Goal: Task Accomplishment & Management: Complete application form

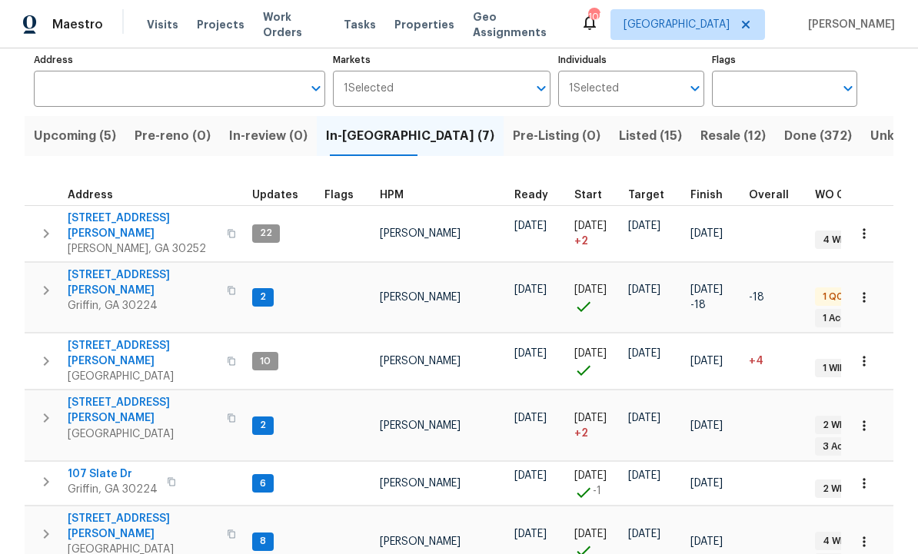
scroll to position [100, 0]
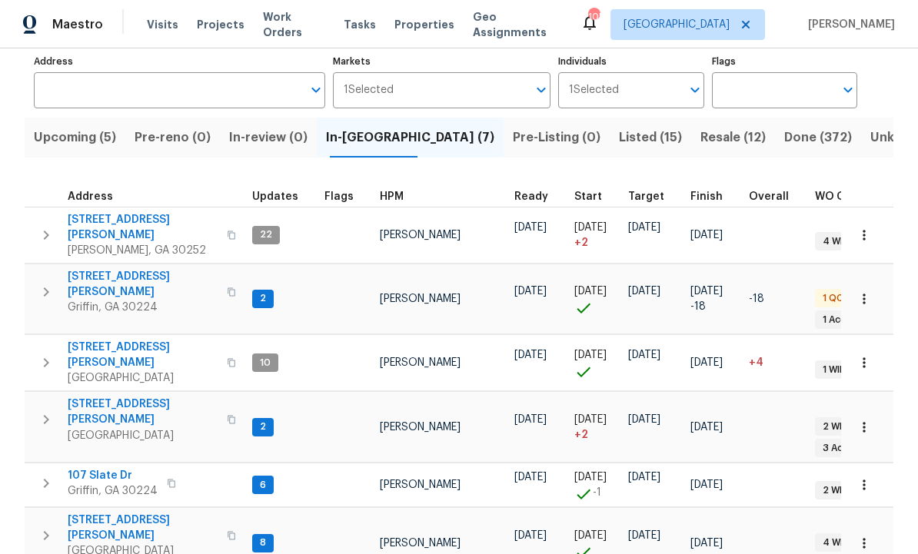
click at [18, 89] on div "Properties Hide filters Atlanta Wesley Brooks Clear Filters Address Address Mar…" at bounding box center [459, 327] width 918 height 756
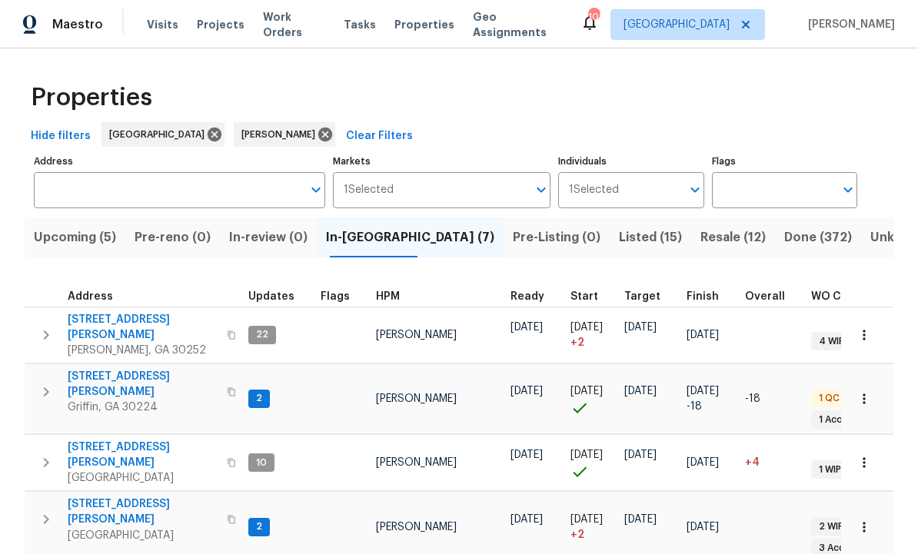
scroll to position [12, 5]
click at [45, 383] on icon "button" at bounding box center [46, 392] width 18 height 18
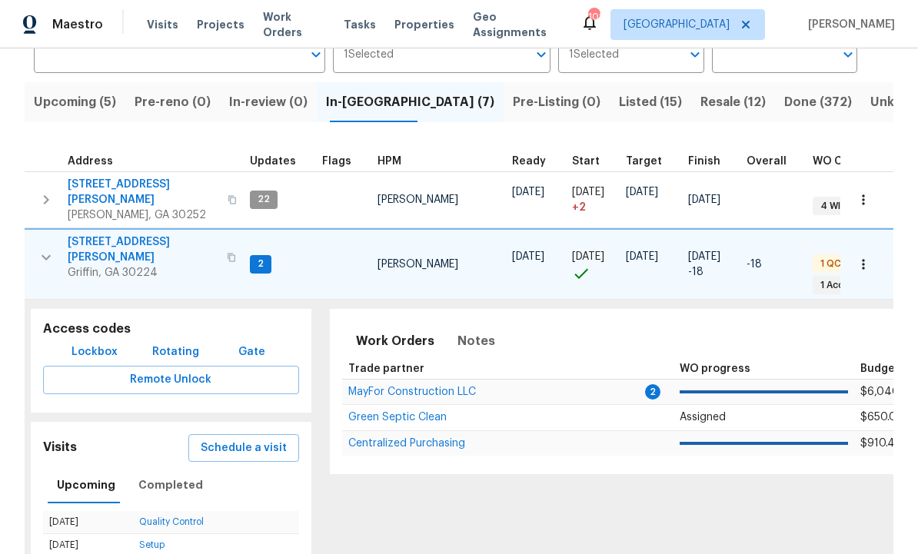
scroll to position [138, 0]
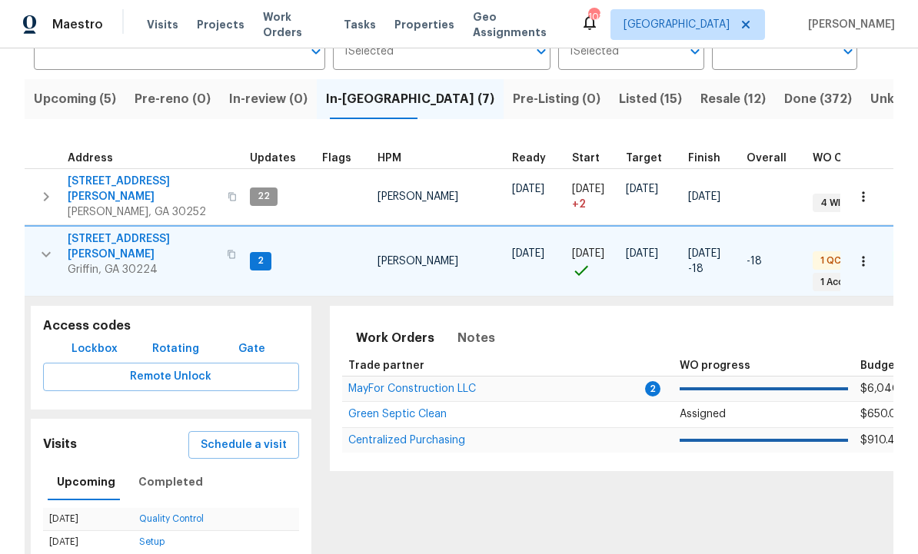
click at [94, 340] on span "Lockbox" at bounding box center [94, 349] width 46 height 19
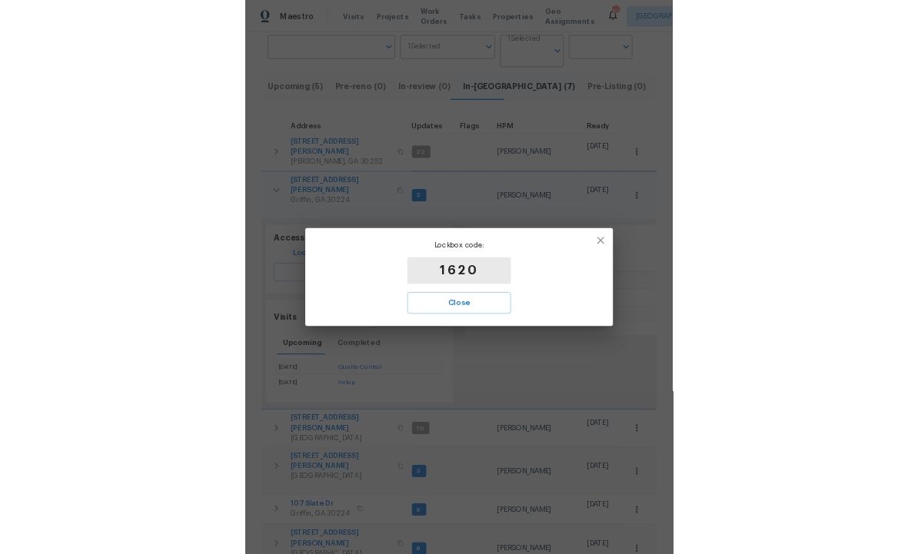
scroll to position [13, 0]
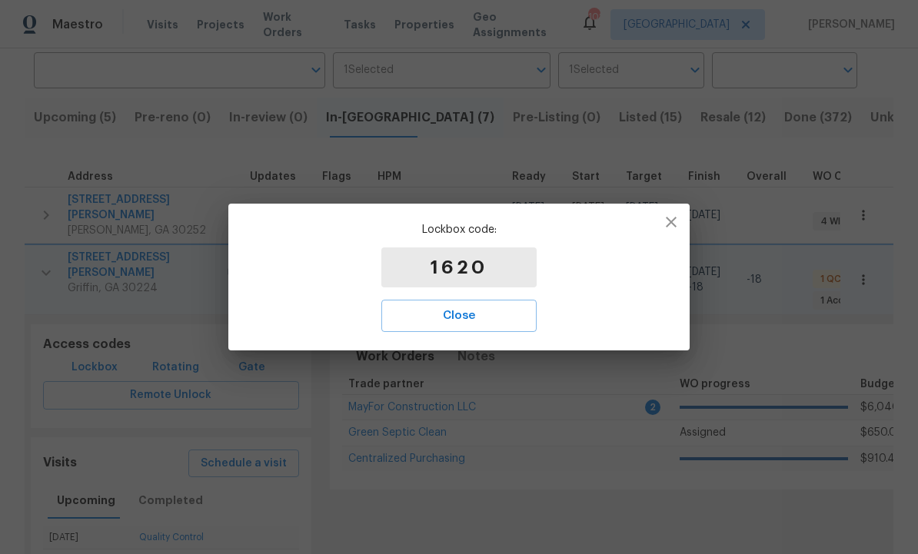
click at [464, 324] on span "Close" at bounding box center [458, 316] width 121 height 20
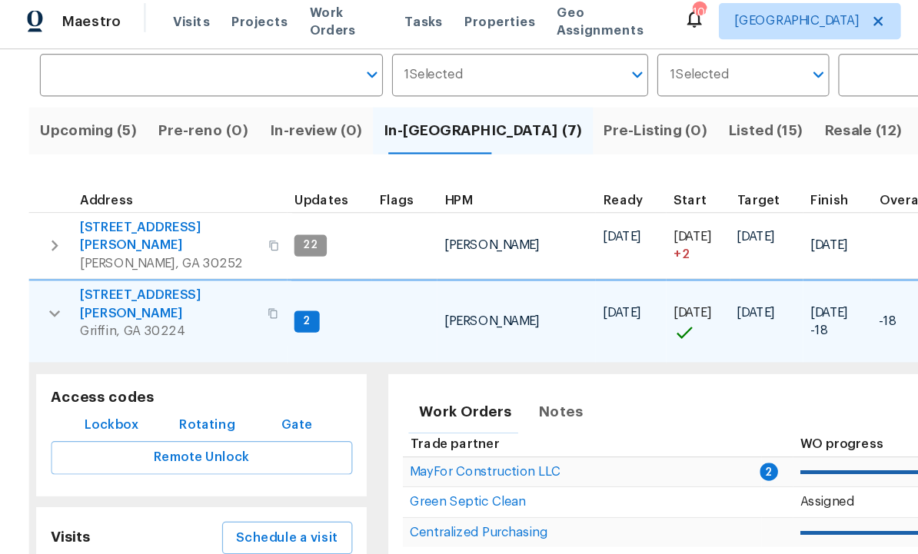
scroll to position [0, 0]
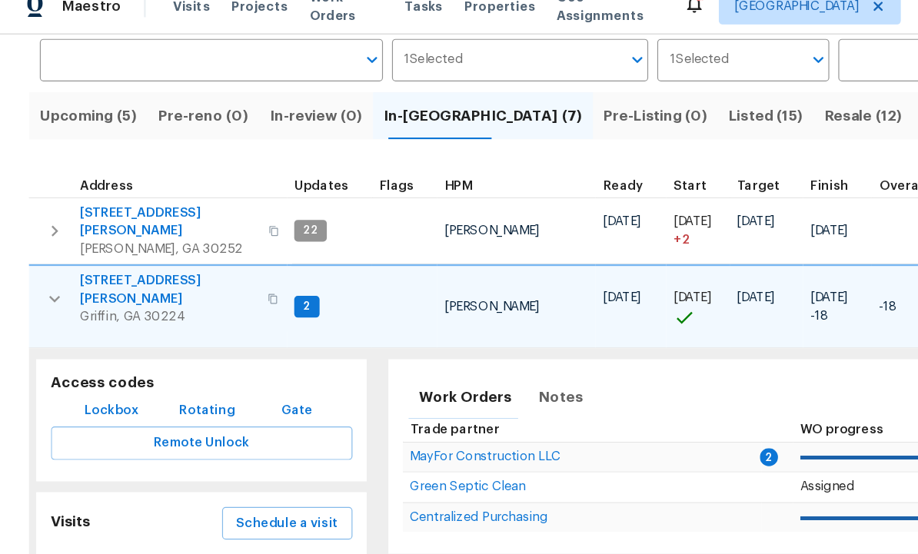
click at [43, 270] on icon "button" at bounding box center [46, 272] width 9 height 5
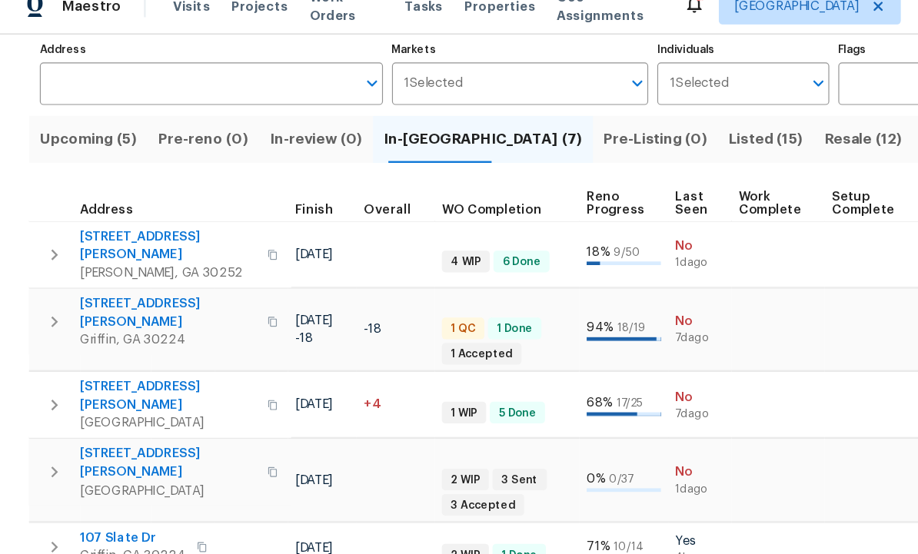
scroll to position [0, 440]
click at [656, 265] on td at bounding box center [661, 299] width 79 height 71
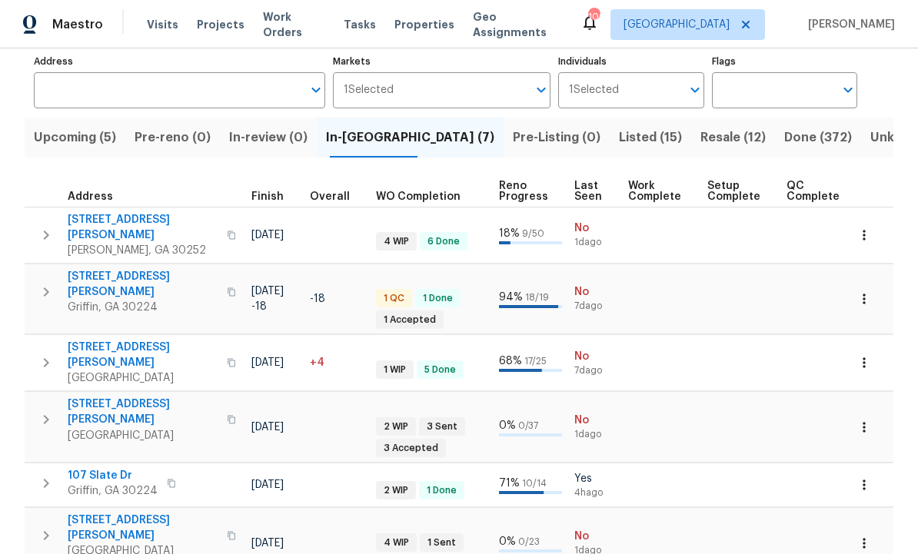
click at [862, 291] on icon "button" at bounding box center [863, 298] width 15 height 15
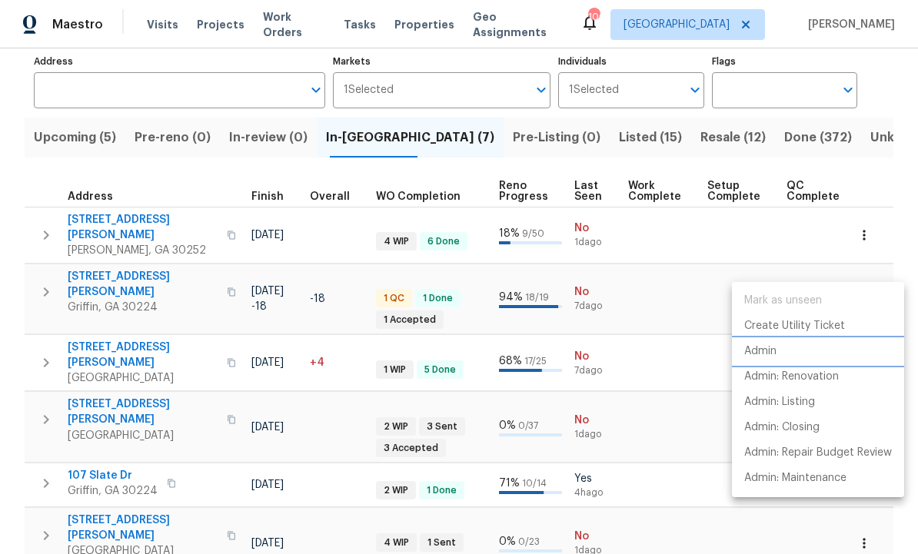
click at [779, 353] on li "Admin" at bounding box center [818, 351] width 172 height 25
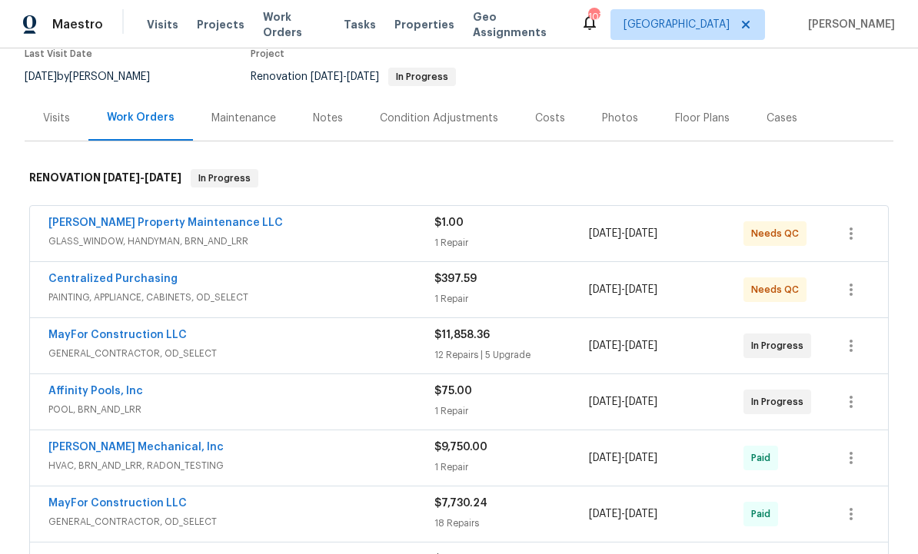
scroll to position [154, 0]
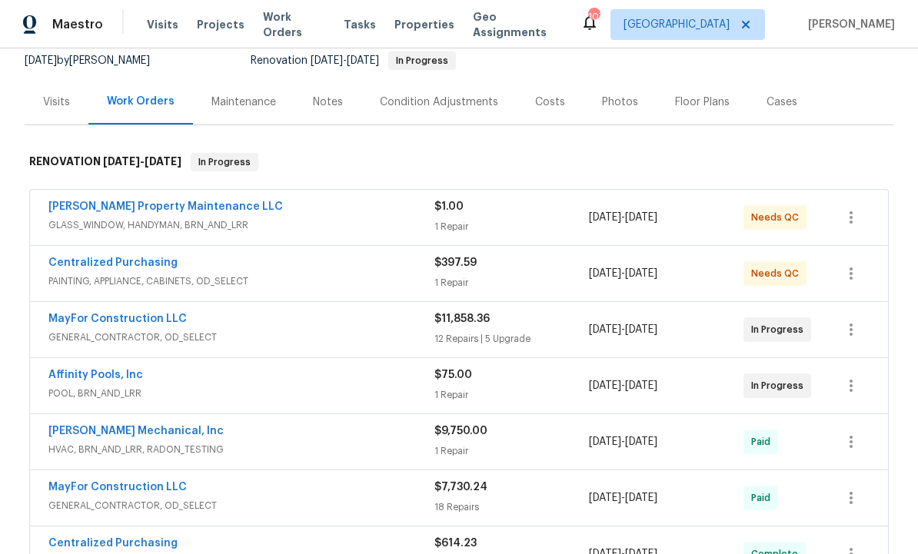
click at [177, 314] on link "MayFor Construction LLC" at bounding box center [117, 319] width 138 height 11
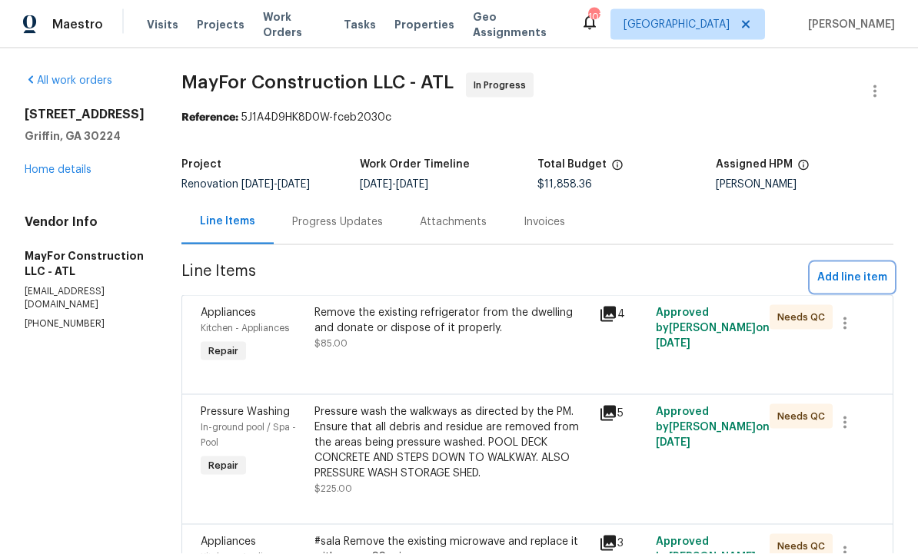
click at [849, 284] on span "Add line item" at bounding box center [852, 277] width 70 height 19
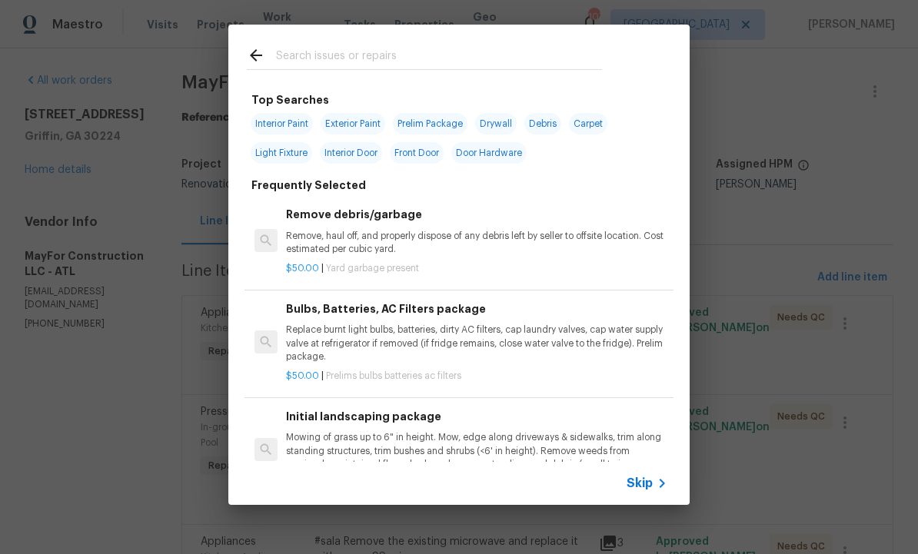
click at [330, 62] on input "text" at bounding box center [439, 57] width 326 height 23
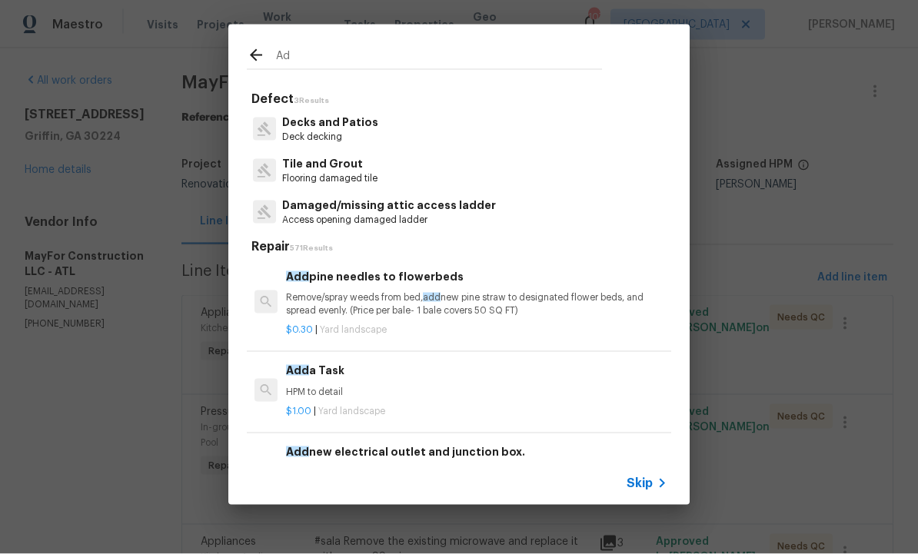
type input "A"
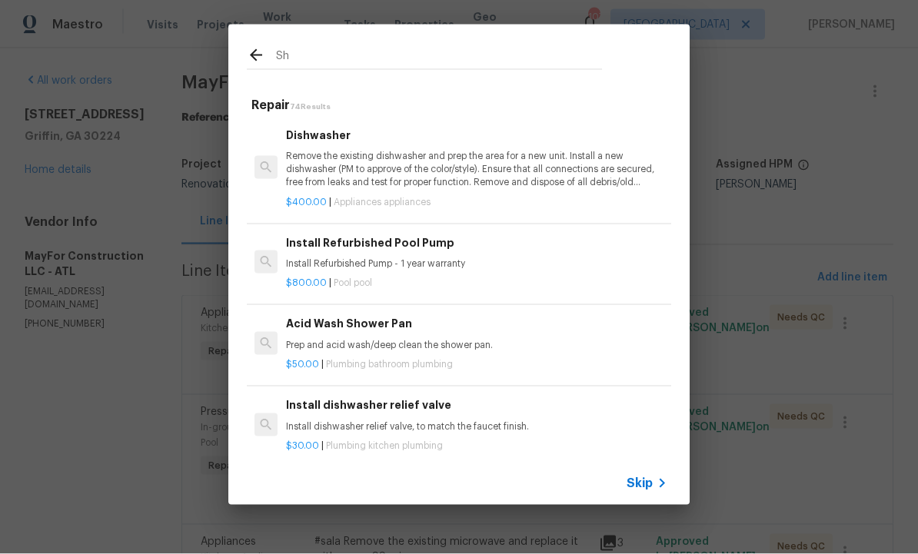
type input "S"
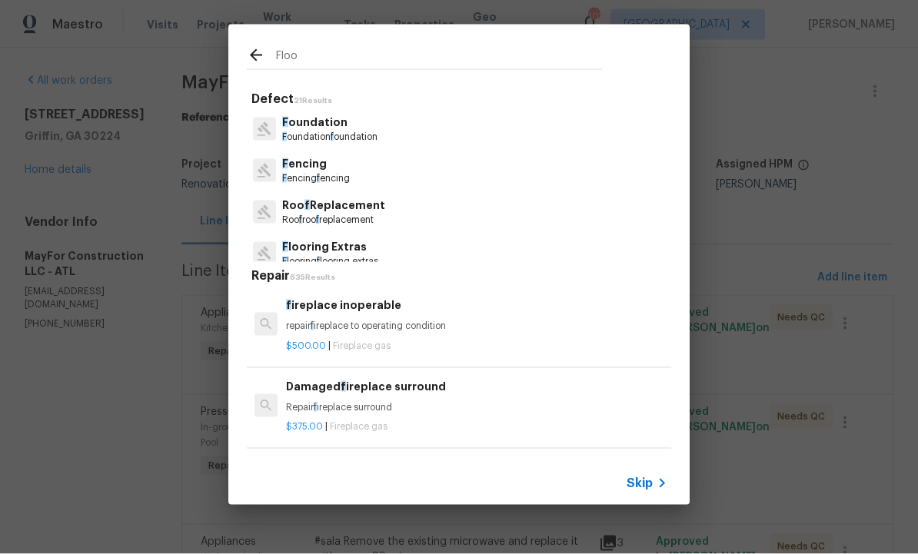
type input "Floor"
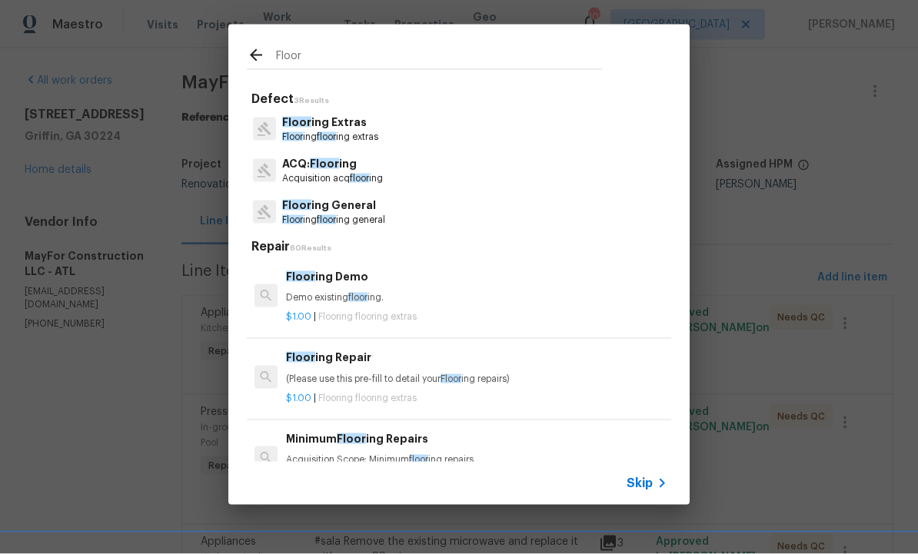
click at [330, 132] on span "floor" at bounding box center [326, 136] width 19 height 9
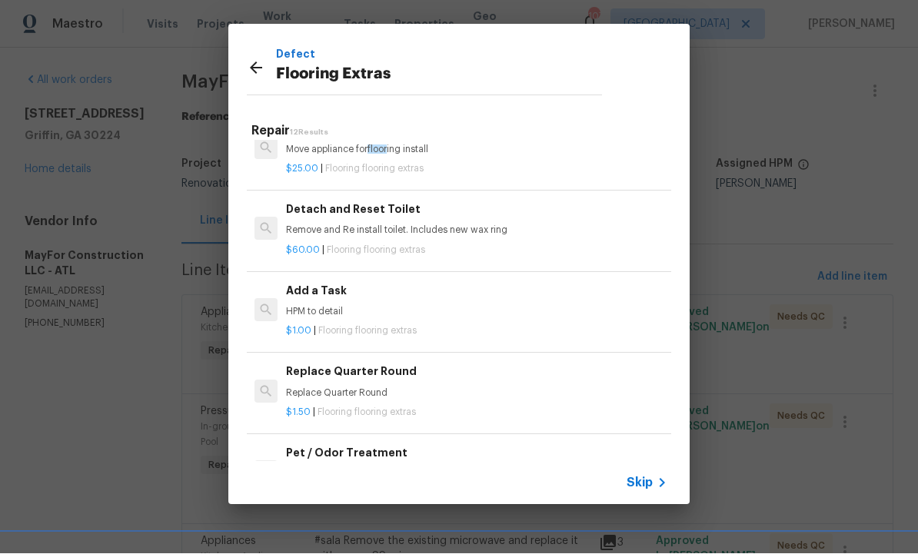
scroll to position [446, 0]
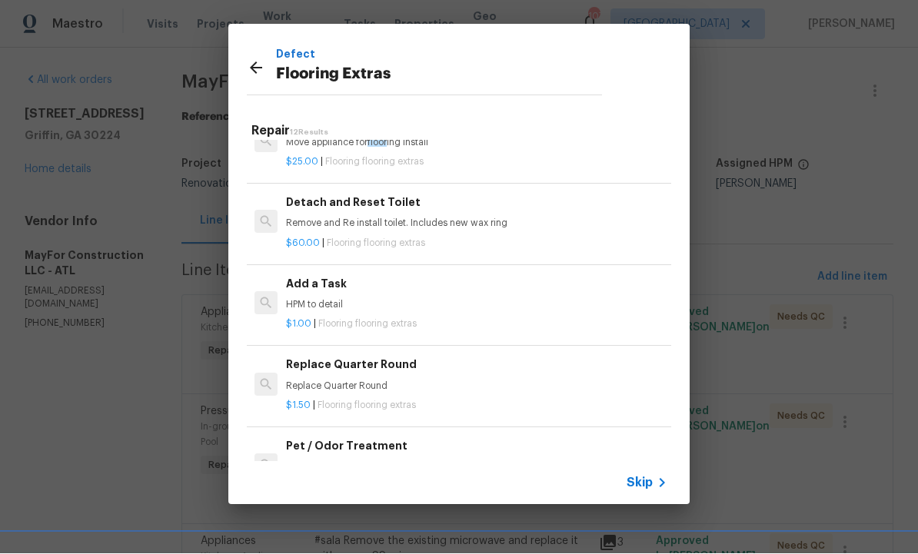
click at [363, 384] on p "Replace Quarter Round" at bounding box center [476, 386] width 381 height 13
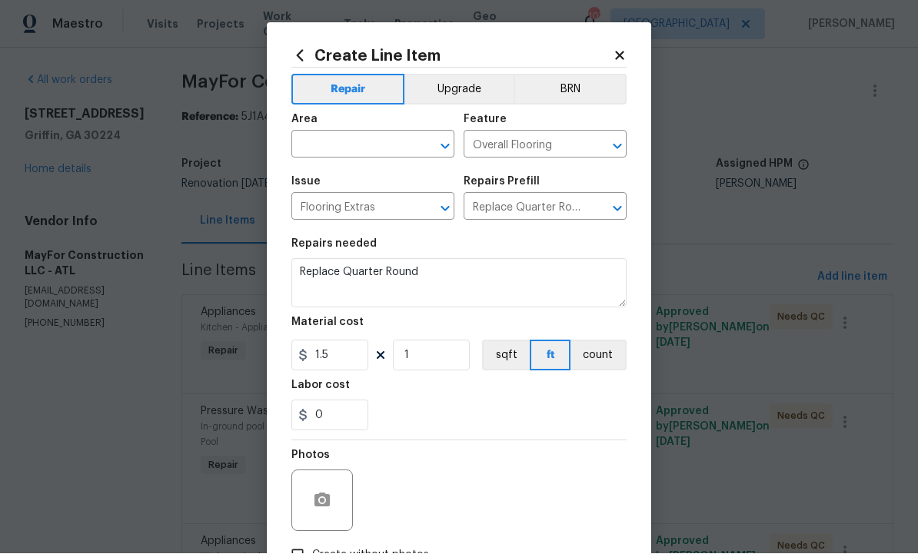
click at [340, 152] on input "text" at bounding box center [351, 147] width 120 height 24
click at [339, 188] on li "Kitchen" at bounding box center [372, 181] width 163 height 25
type input "Kitchen"
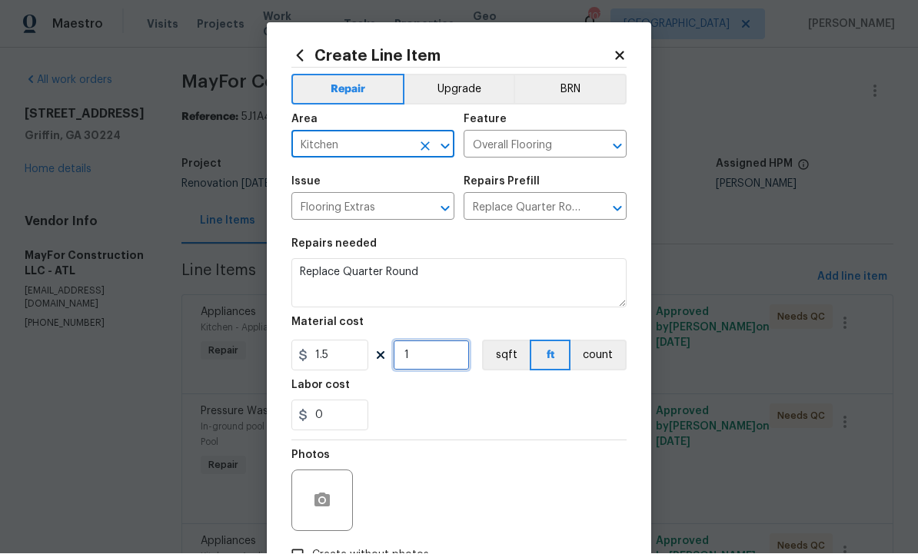
click at [427, 362] on input "1" at bounding box center [431, 355] width 77 height 31
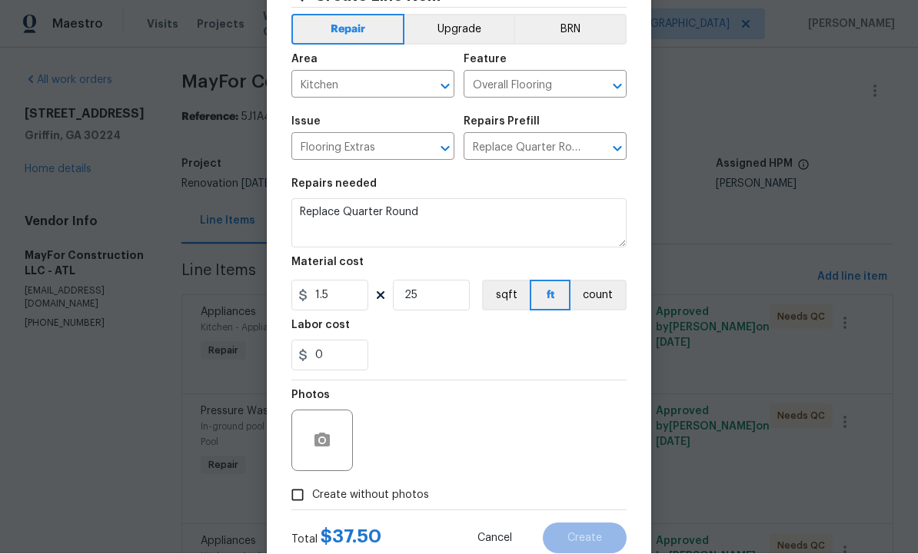
scroll to position [59, 0]
click at [430, 302] on input "25" at bounding box center [431, 296] width 77 height 31
type input "15"
click at [323, 442] on circle "button" at bounding box center [322, 442] width 5 height 5
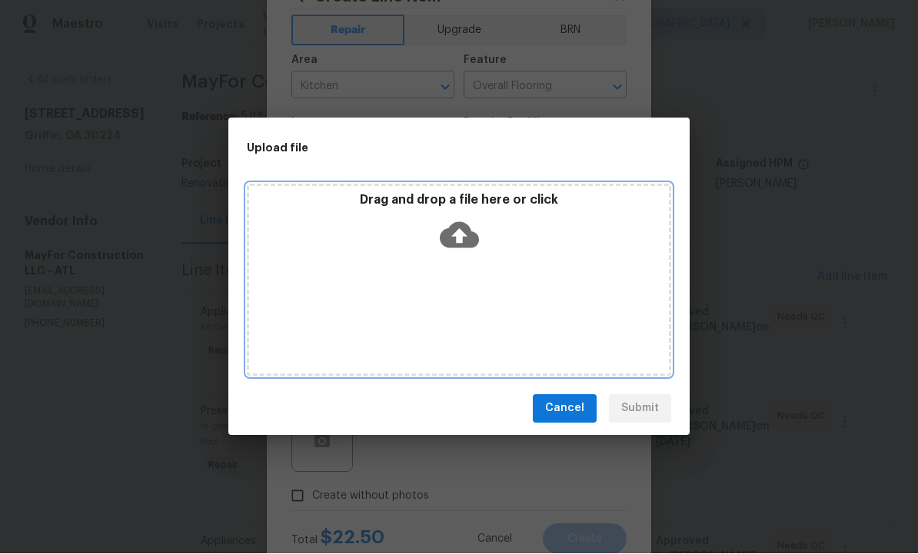
click at [464, 248] on icon at bounding box center [459, 235] width 39 height 26
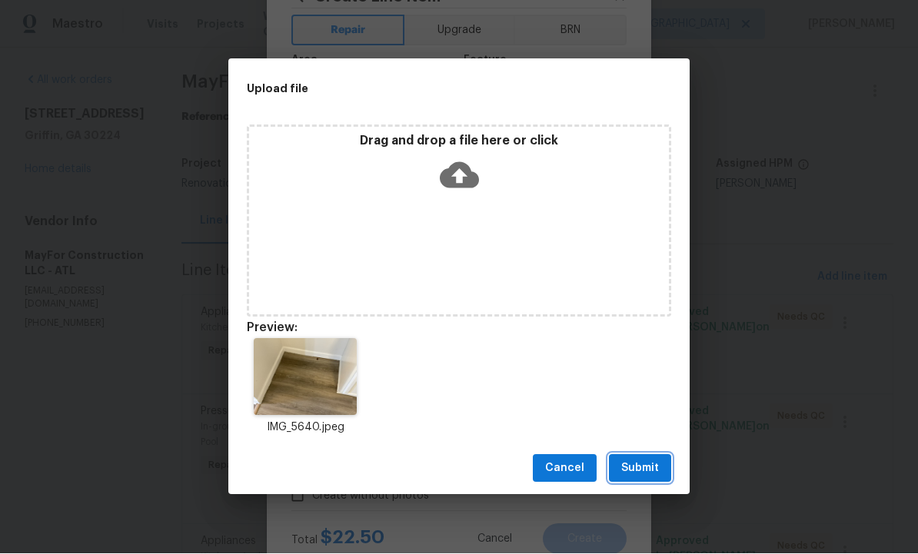
click at [643, 479] on span "Submit" at bounding box center [640, 469] width 38 height 19
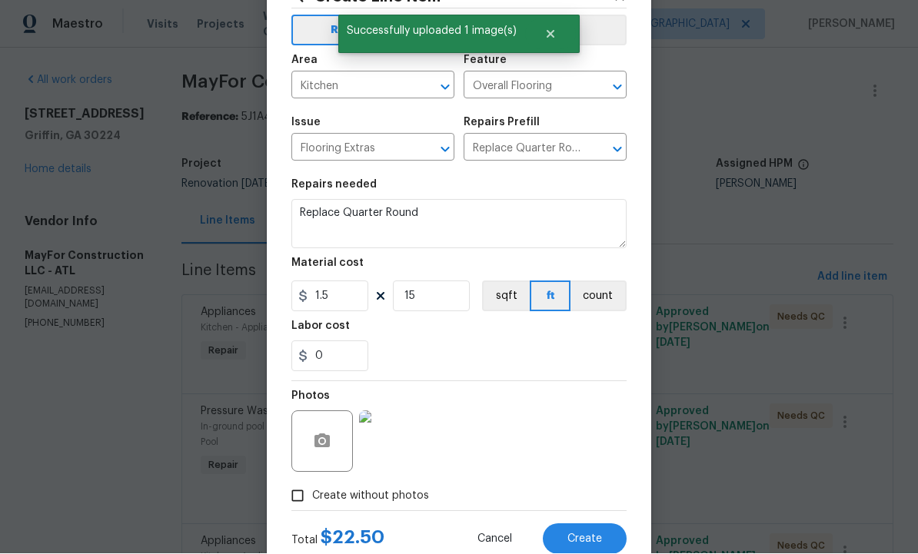
click at [577, 544] on span "Create" at bounding box center [584, 540] width 35 height 12
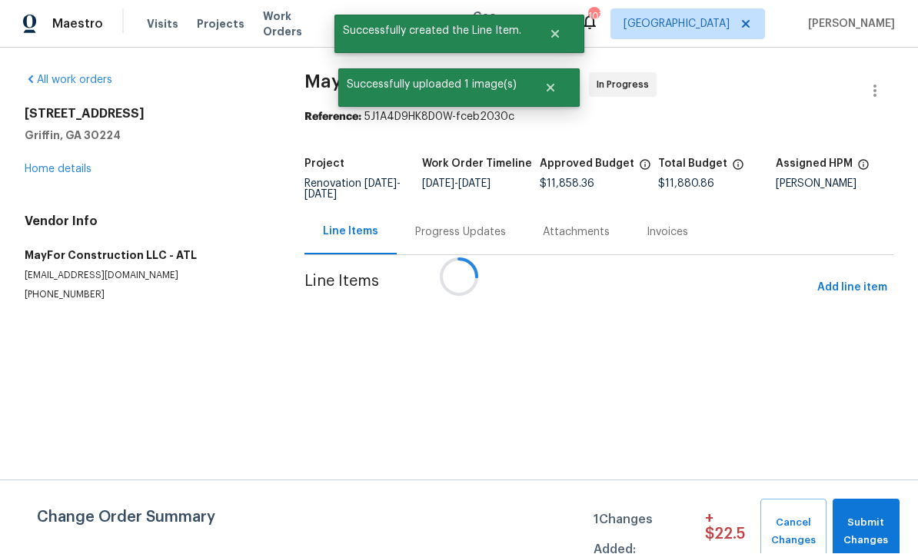
scroll to position [1, 0]
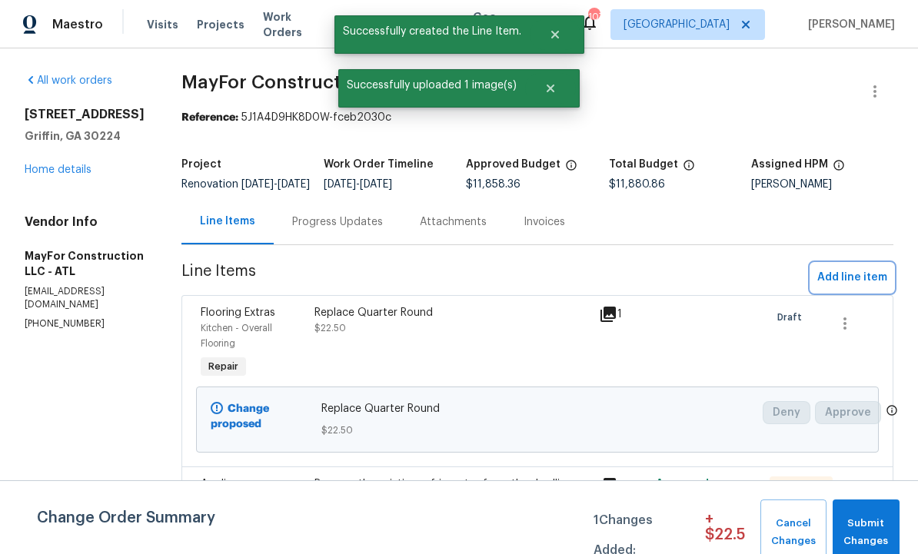
click at [855, 281] on span "Add line item" at bounding box center [852, 277] width 70 height 19
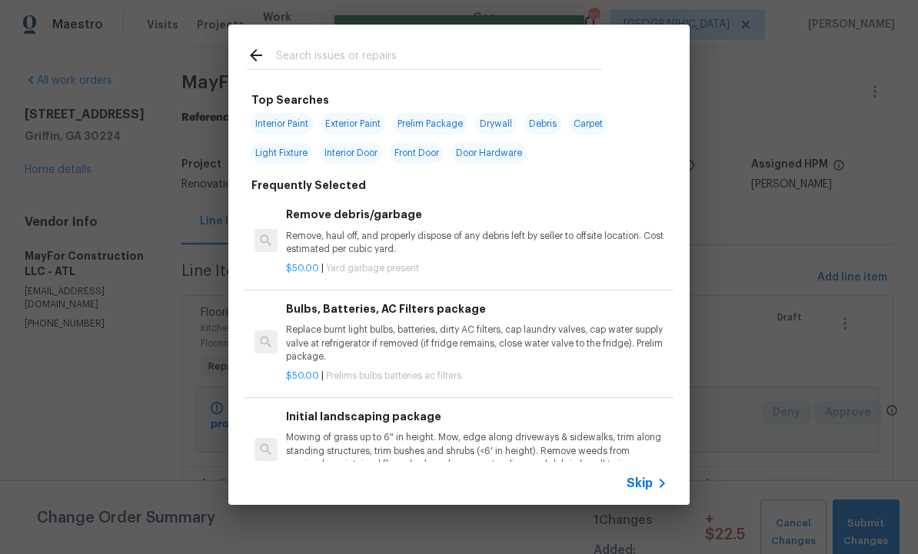
click at [339, 57] on input "text" at bounding box center [439, 57] width 326 height 23
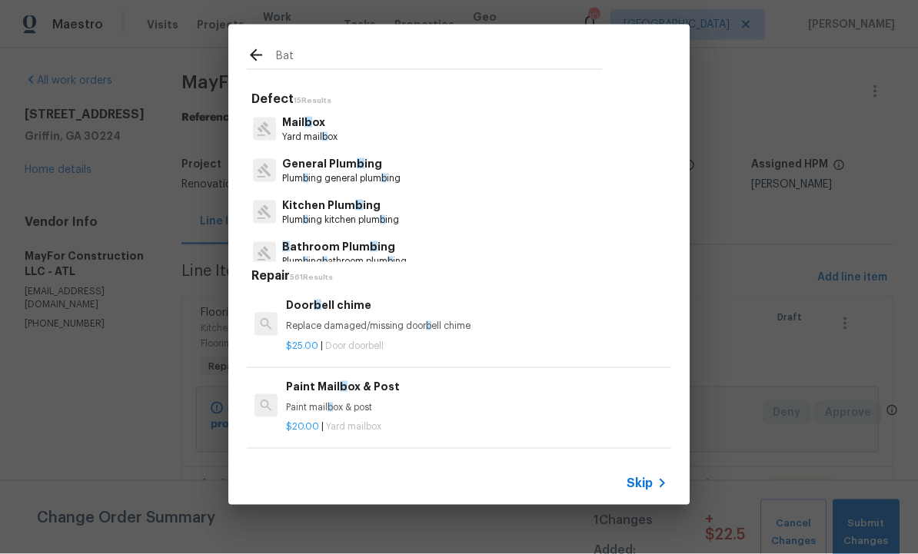
type input "Bath"
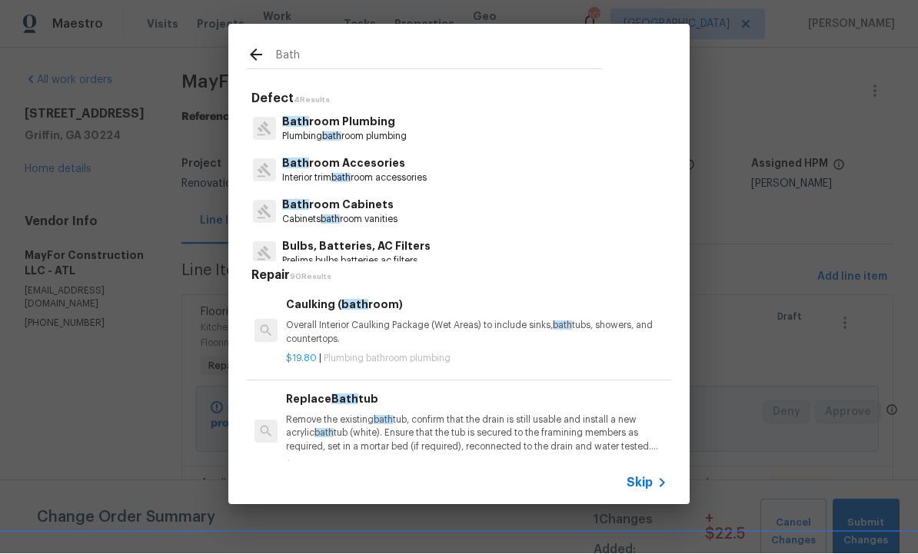
click at [355, 125] on p "Bath room Plumbing" at bounding box center [344, 123] width 125 height 16
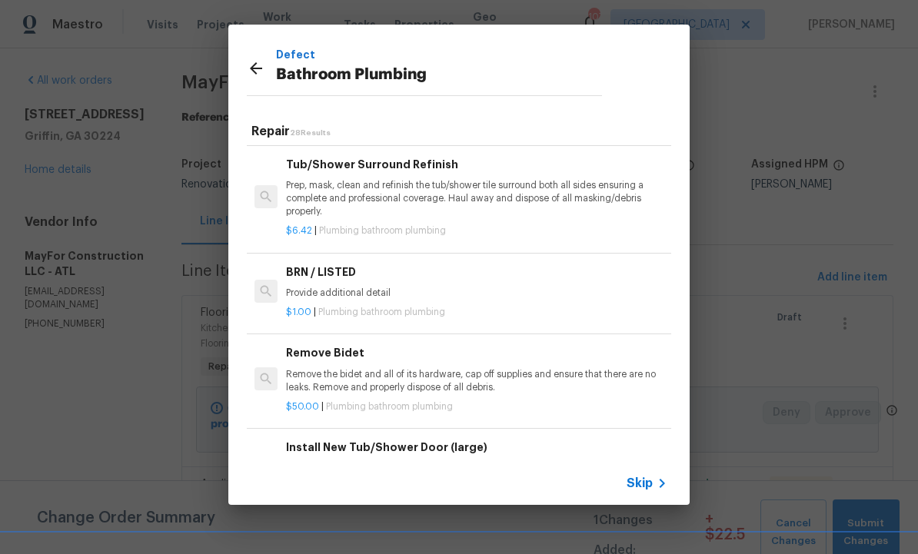
scroll to position [510, 0]
click at [385, 168] on div "Tub/Shower Surround Refinish Prep, mask, clean and refinish the tub/shower tile…" at bounding box center [476, 185] width 381 height 63
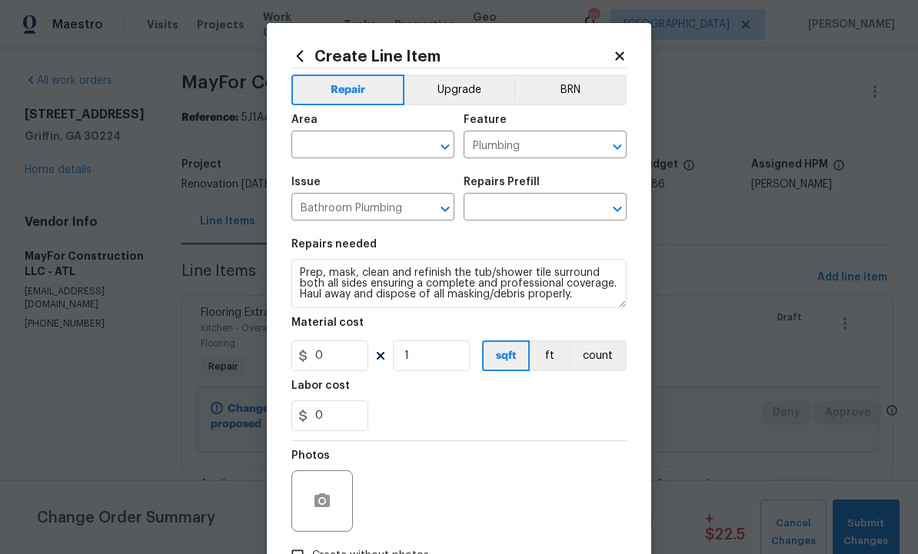
type input "Tub/Shower Surround Refinish $6.42"
type input "6.42"
click at [368, 145] on input "text" at bounding box center [351, 147] width 120 height 24
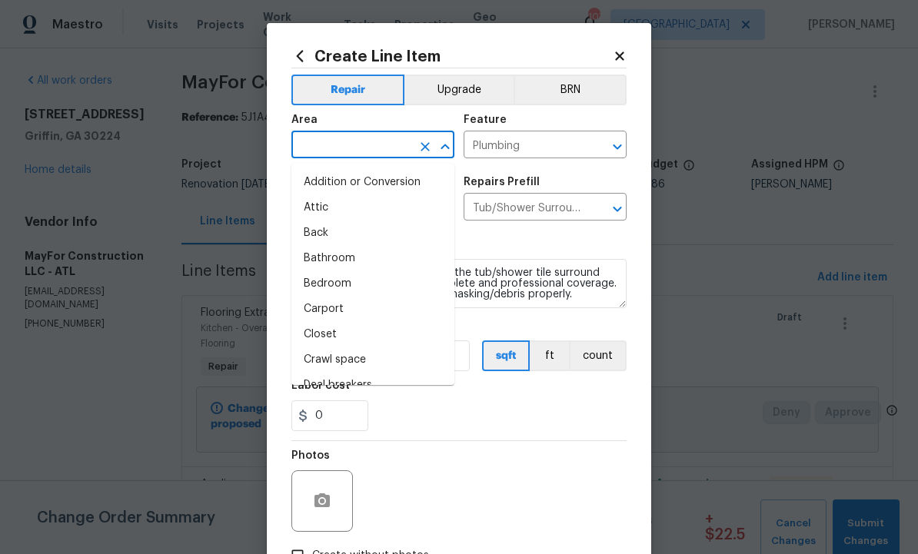
scroll to position [0, 0]
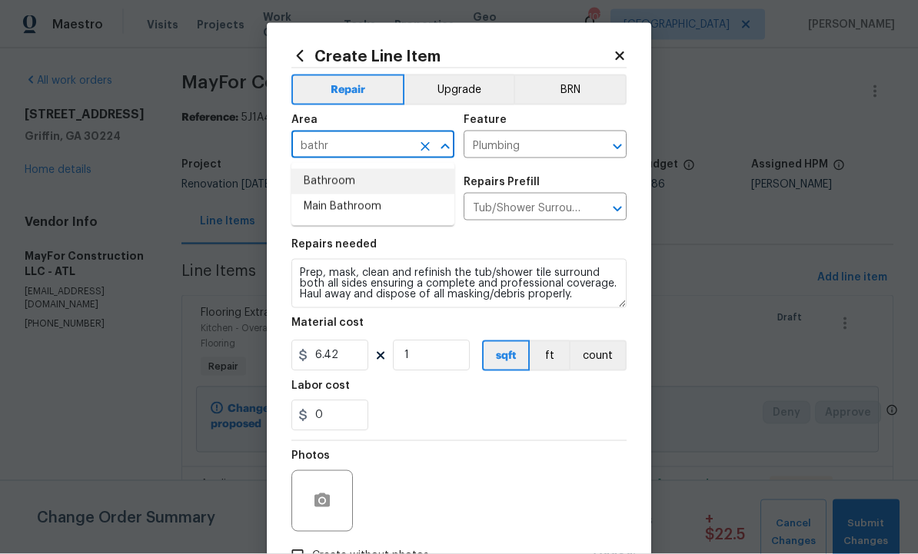
click at [347, 188] on li "Bathroom" at bounding box center [372, 181] width 163 height 25
type input "Bathroom"
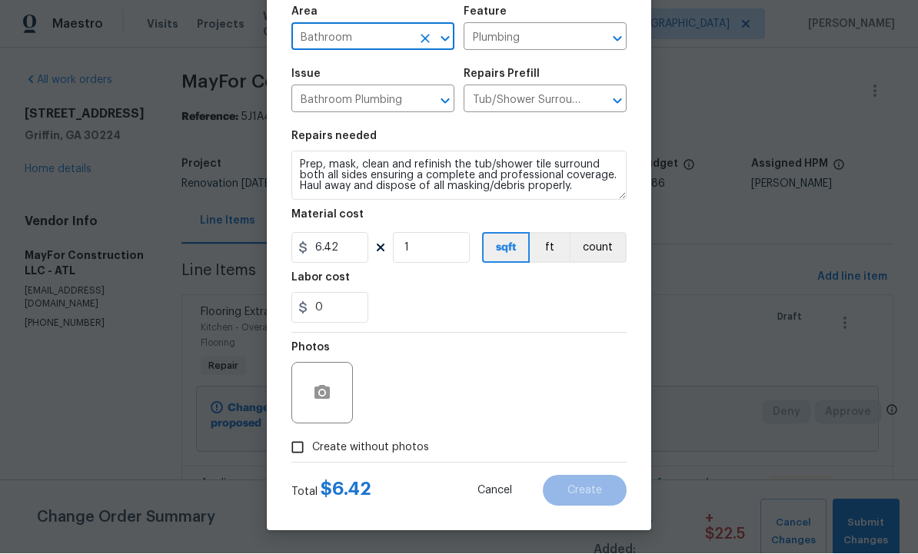
scroll to position [103, 0]
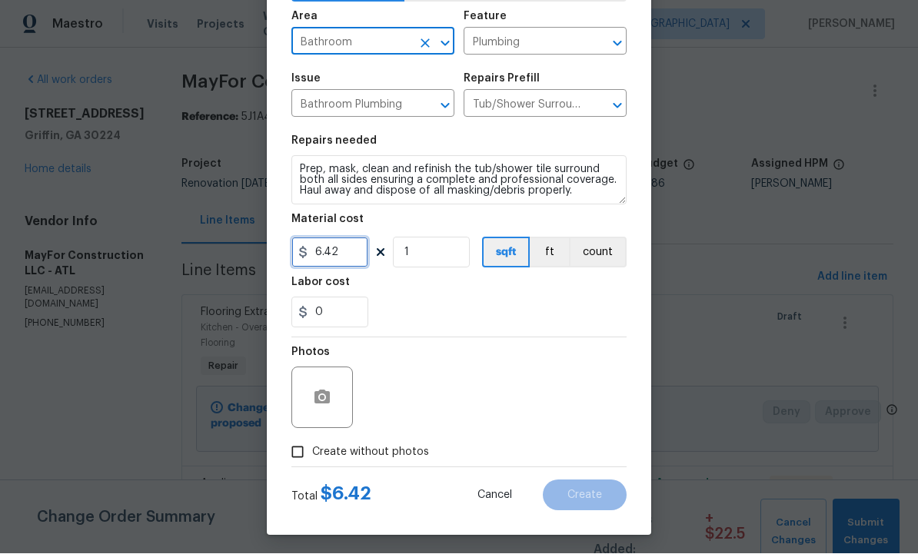
click at [351, 256] on input "6.42" at bounding box center [329, 252] width 77 height 31
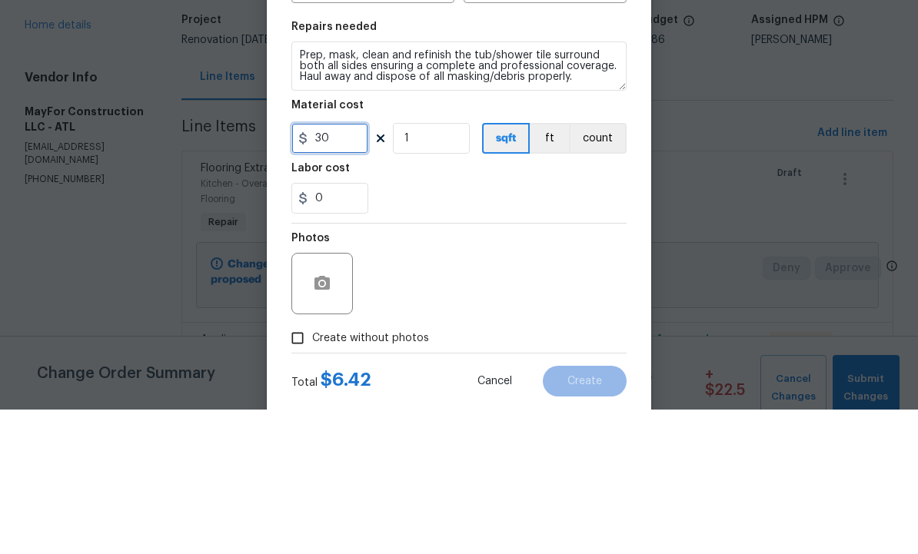
scroll to position [67, 0]
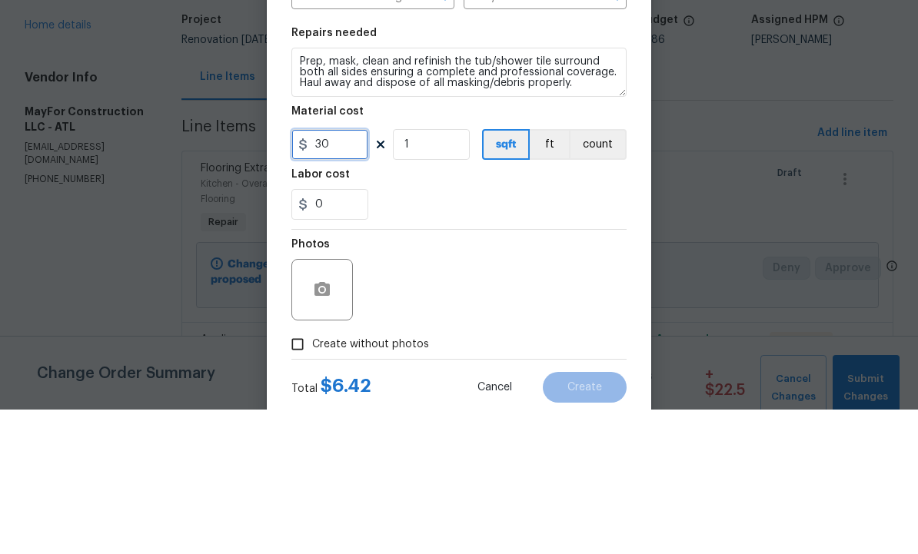
type input "30"
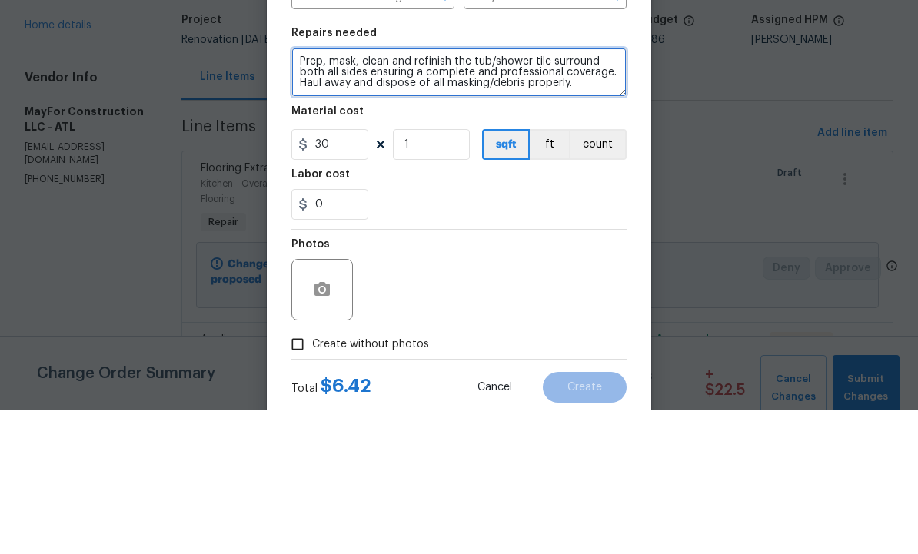
click at [590, 192] on textarea "Prep, mask, clean and refinish the tub/shower tile surround both all sides ensu…" at bounding box center [458, 216] width 335 height 49
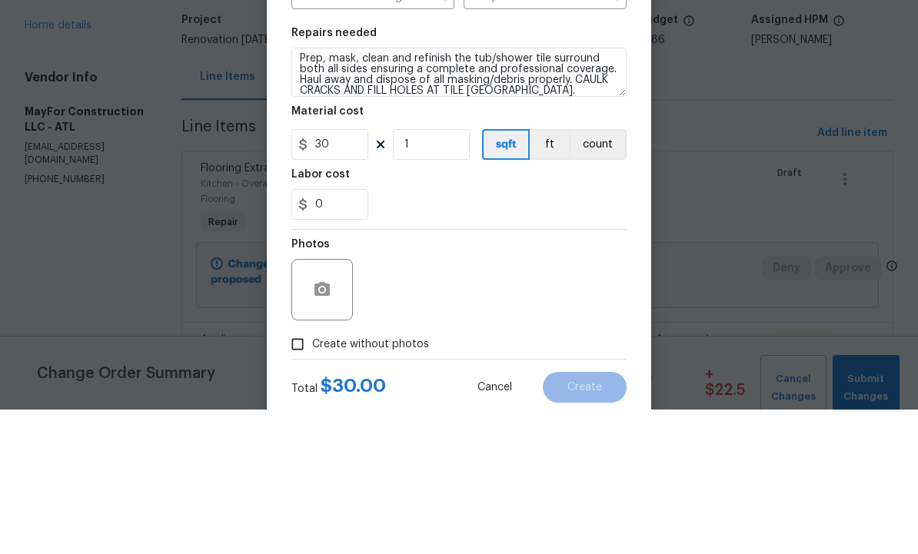
scroll to position [51, 0]
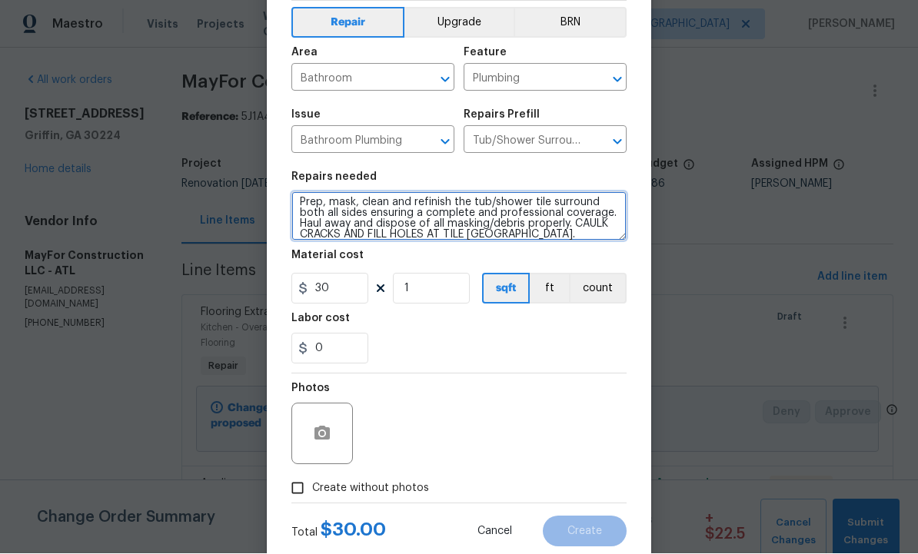
type textarea "Prep, mask, clean and refinish the tub/shower tile surround both all sides ensu…"
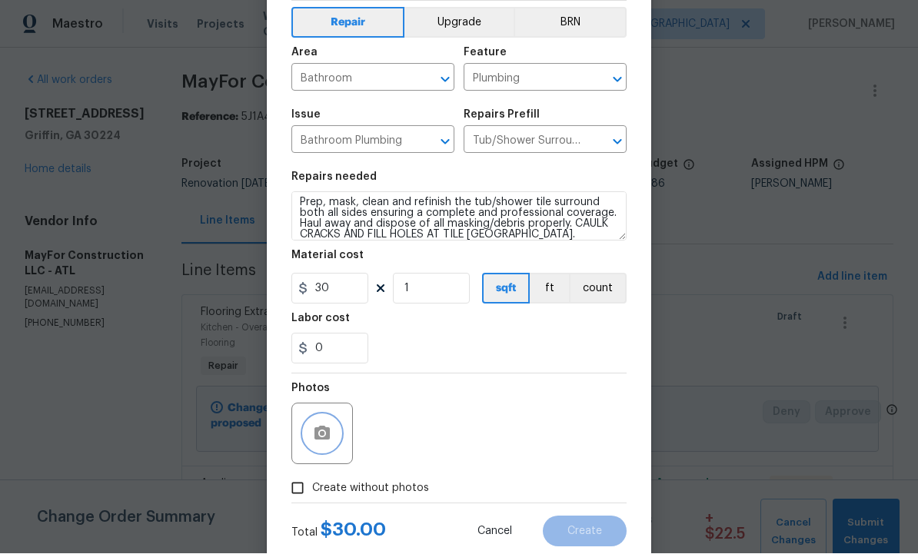
click at [326, 436] on icon "button" at bounding box center [321, 434] width 15 height 14
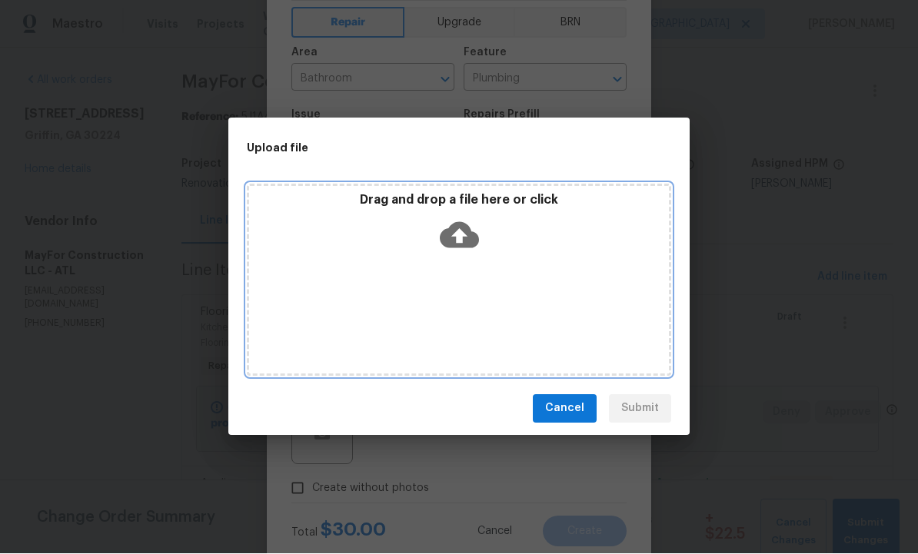
click at [461, 243] on icon at bounding box center [459, 235] width 39 height 26
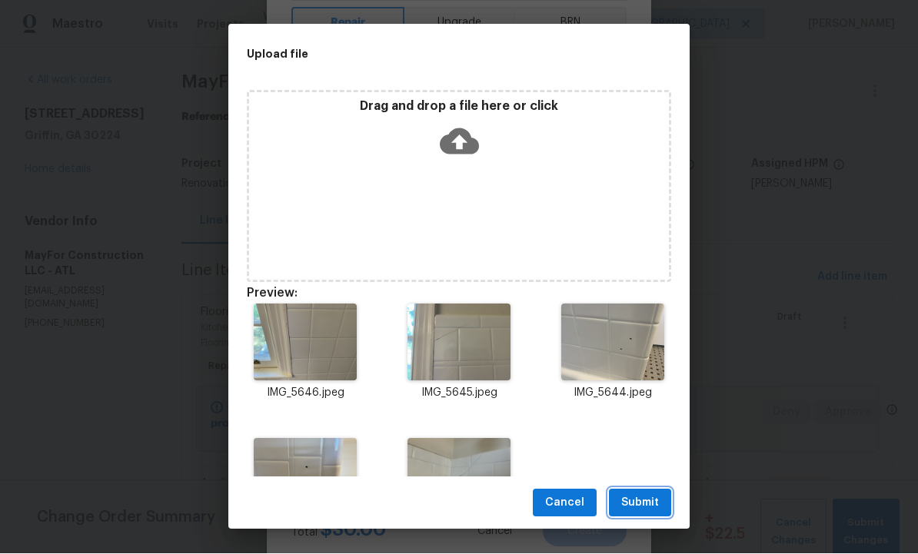
click at [639, 500] on span "Submit" at bounding box center [640, 503] width 38 height 19
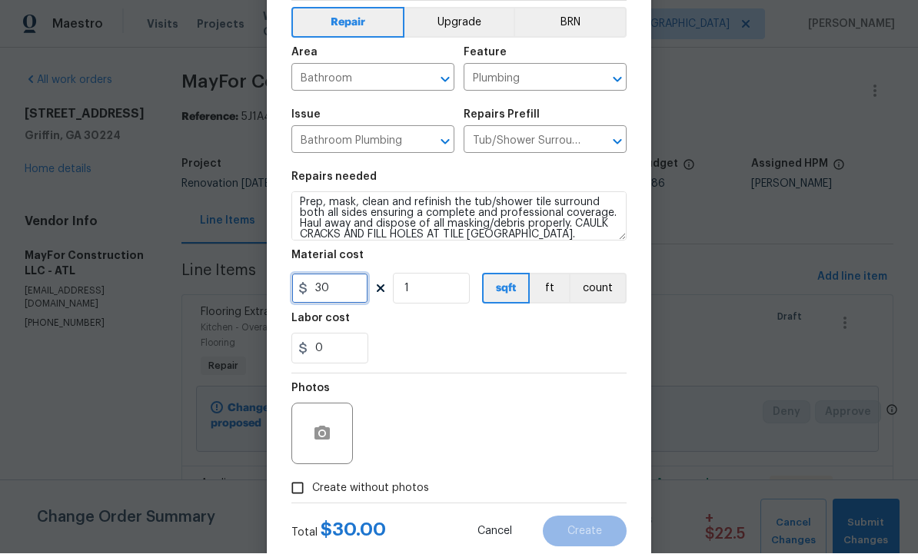
click at [348, 287] on input "30" at bounding box center [329, 289] width 77 height 31
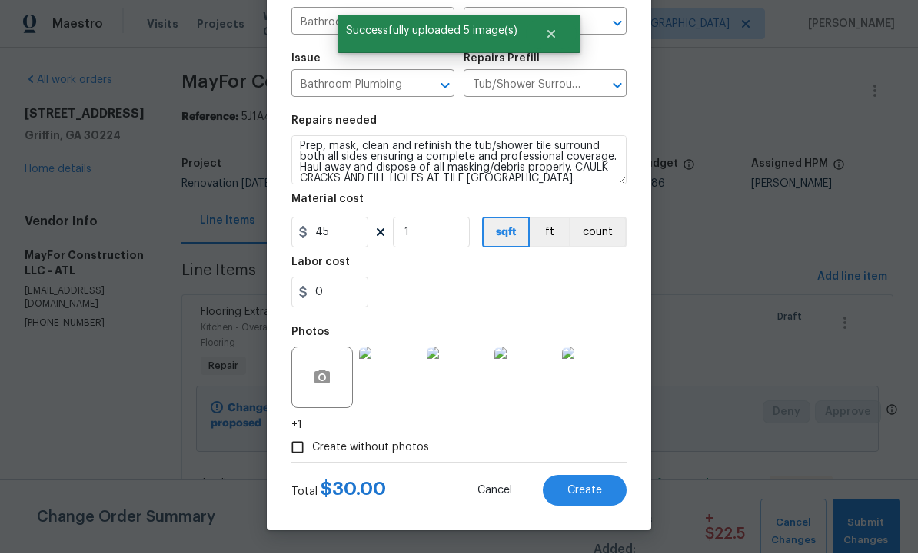
scroll to position [126, 0]
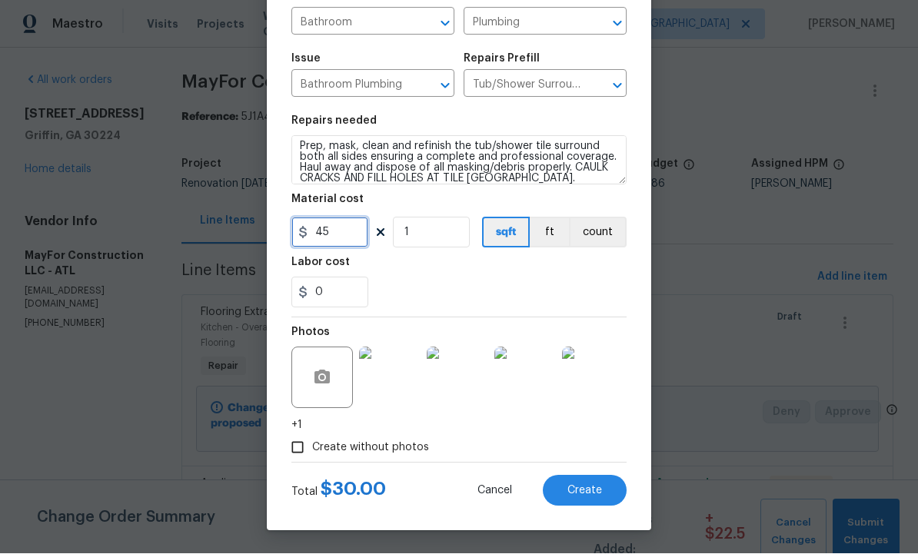
type input "45"
click at [579, 499] on button "Create" at bounding box center [585, 491] width 84 height 31
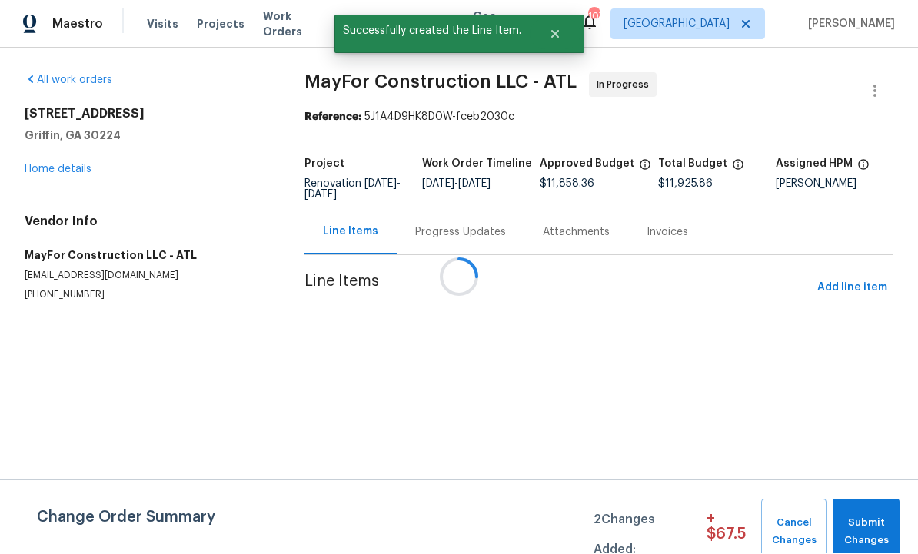
scroll to position [0, 0]
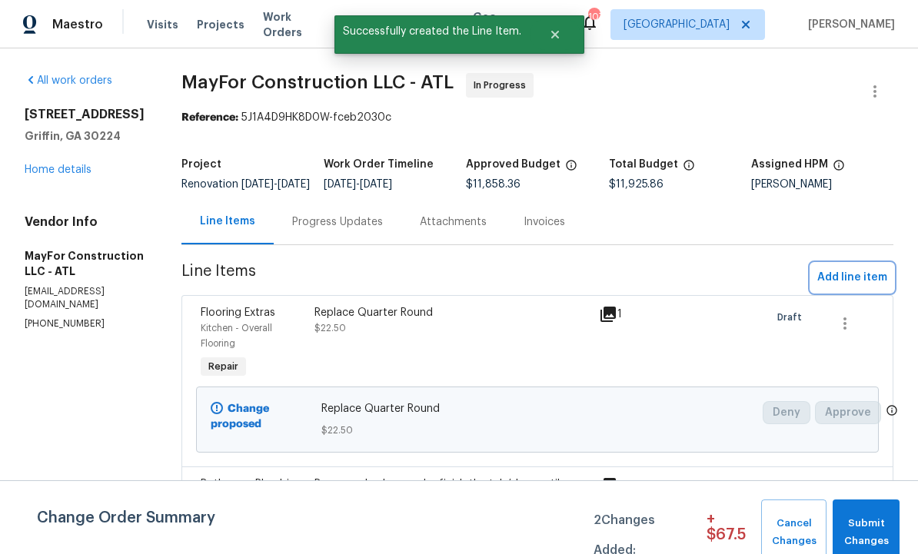
click at [852, 283] on span "Add line item" at bounding box center [852, 277] width 70 height 19
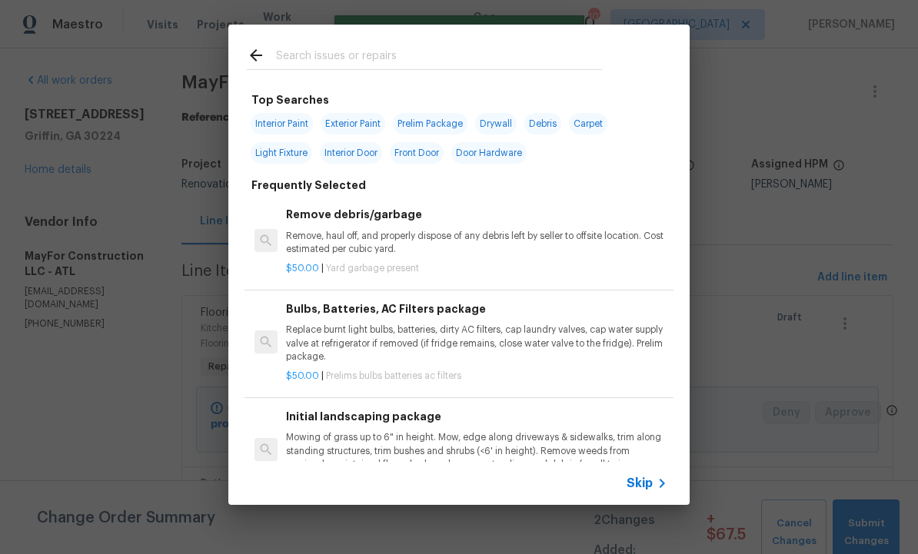
click at [365, 51] on input "text" at bounding box center [439, 57] width 326 height 23
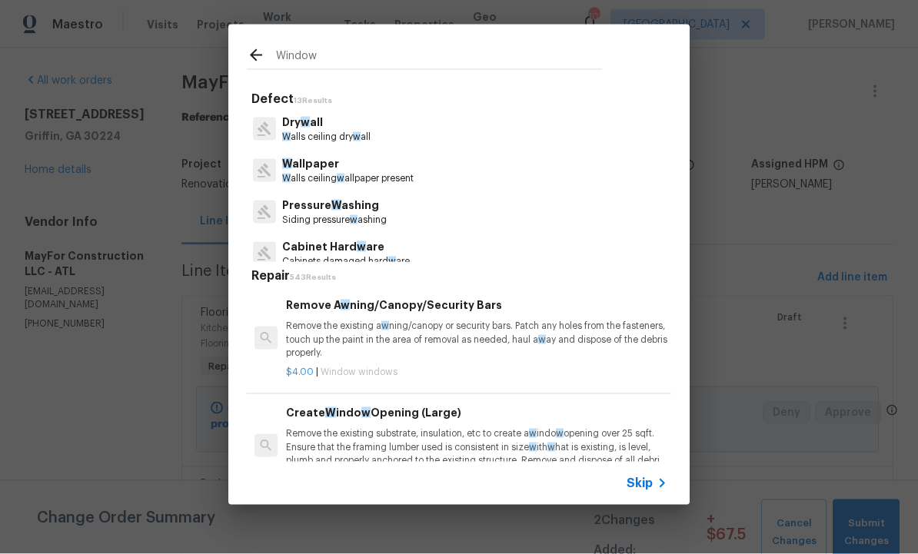
type input "Windows"
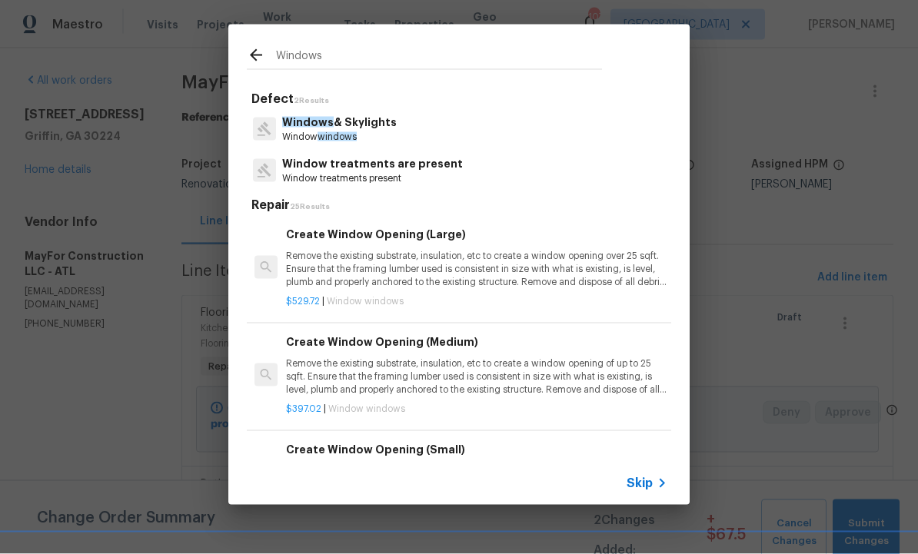
click at [339, 132] on span "windows" at bounding box center [336, 136] width 39 height 9
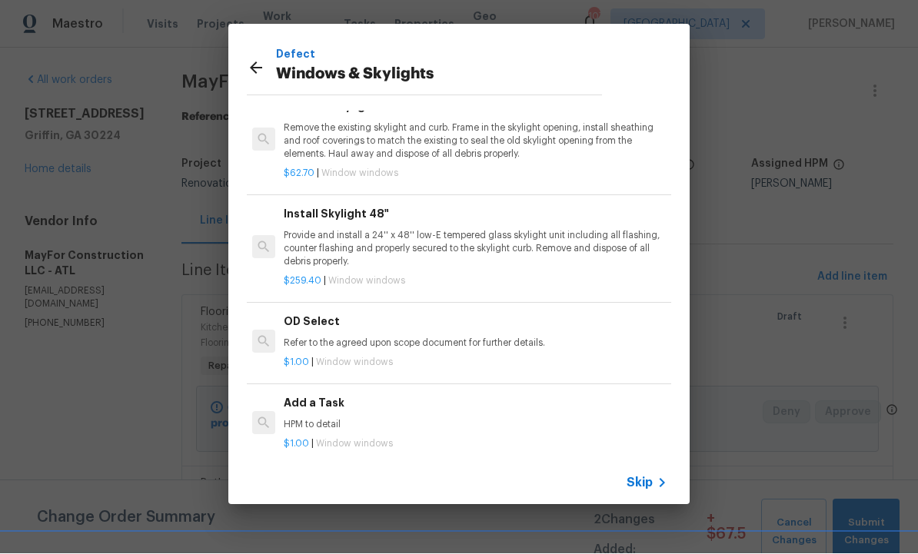
scroll to position [68, 0]
click at [380, 432] on div "$1.00 | Window windows" at bounding box center [474, 441] width 381 height 19
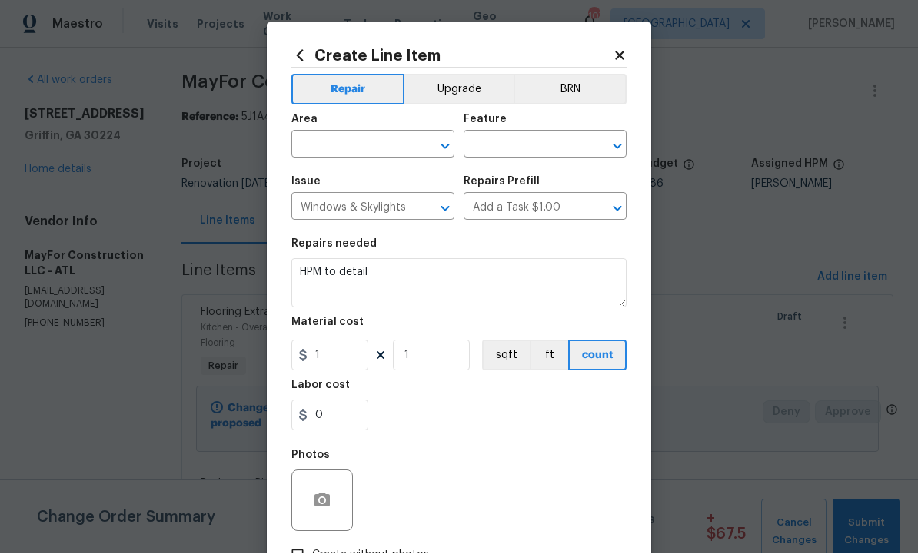
scroll to position [1, 0]
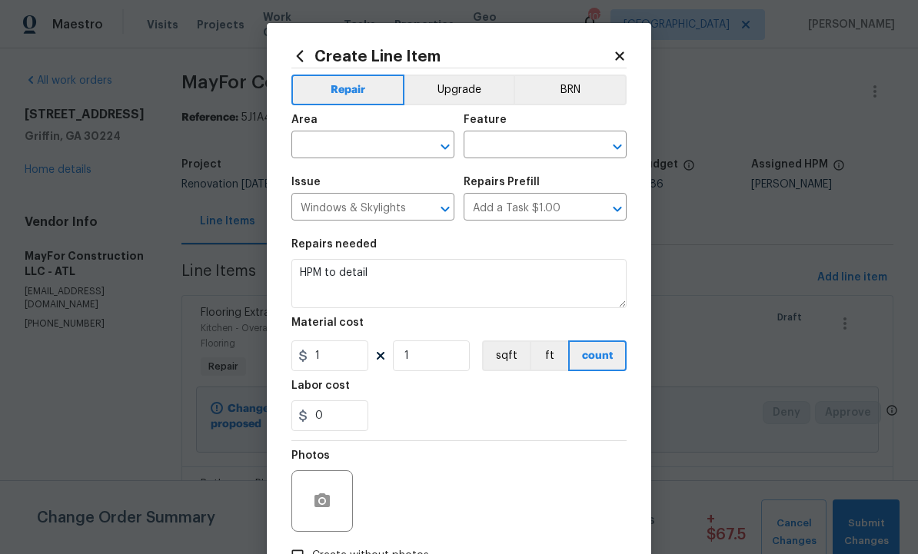
click at [347, 150] on input "text" at bounding box center [351, 147] width 120 height 24
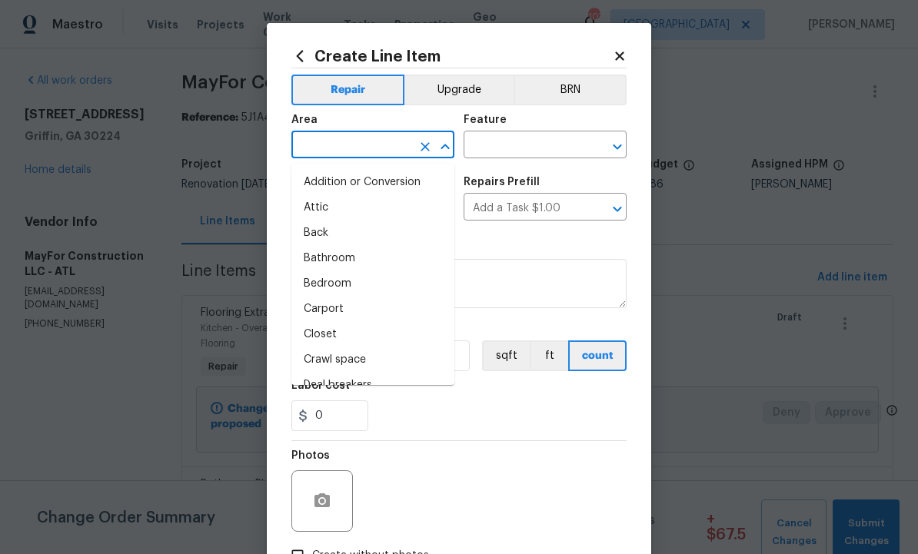
scroll to position [0, 0]
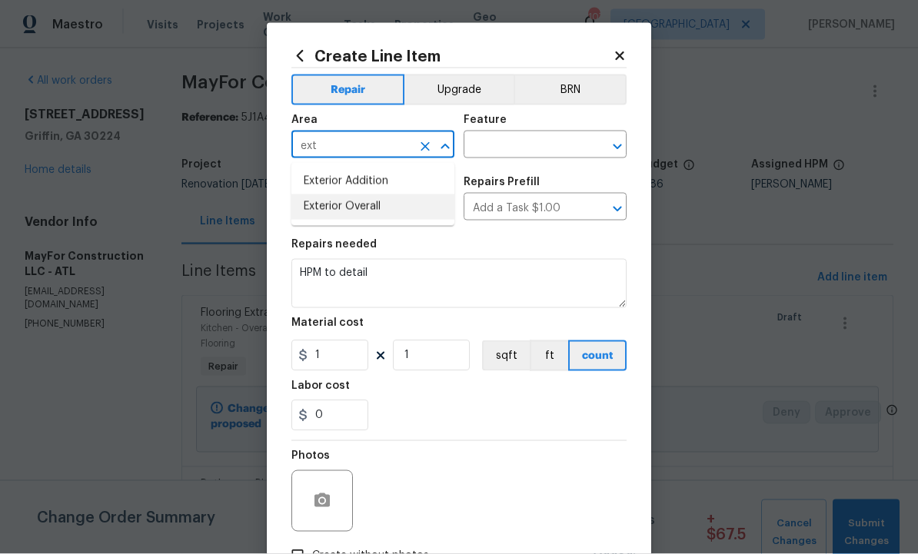
click at [377, 209] on li "Exterior Overall" at bounding box center [372, 206] width 163 height 25
type input "Exterior Overall"
click at [513, 140] on input "text" at bounding box center [523, 147] width 120 height 24
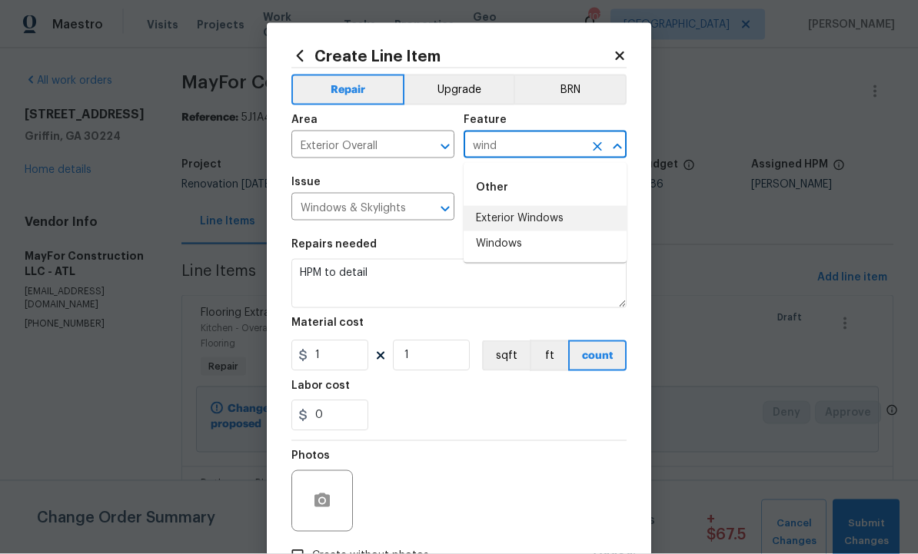
click at [531, 219] on li "Exterior Windows" at bounding box center [544, 218] width 163 height 25
type input "Exterior Windows"
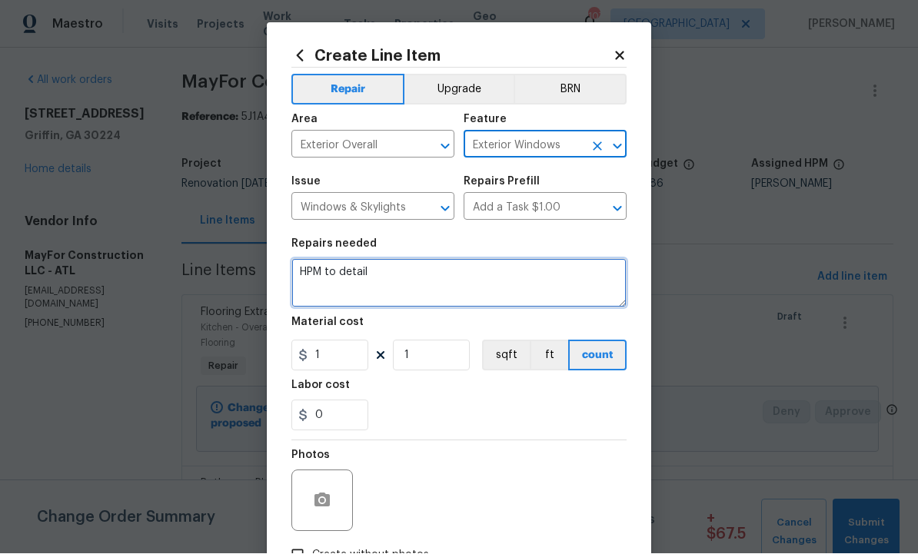
click at [405, 281] on textarea "HPM to detail" at bounding box center [458, 283] width 335 height 49
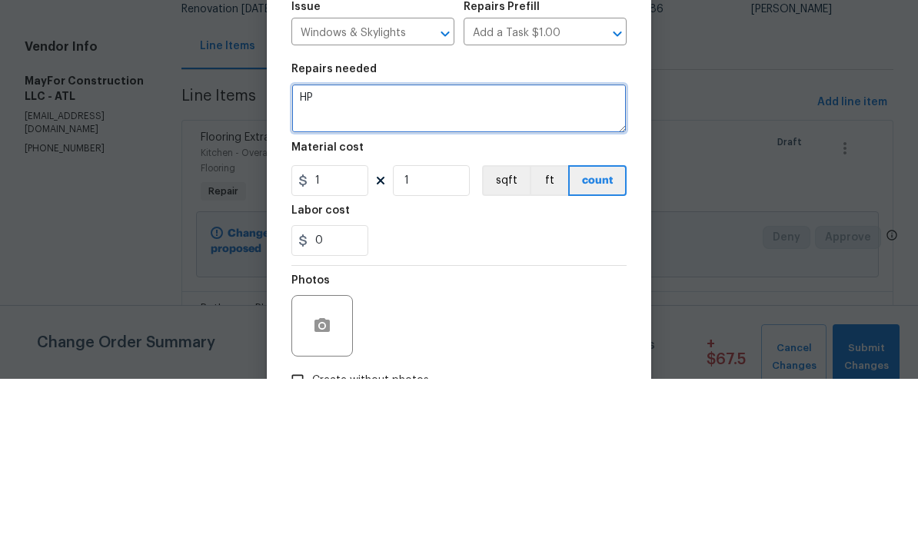
type textarea "H"
type textarea "Clean windows inside and out."
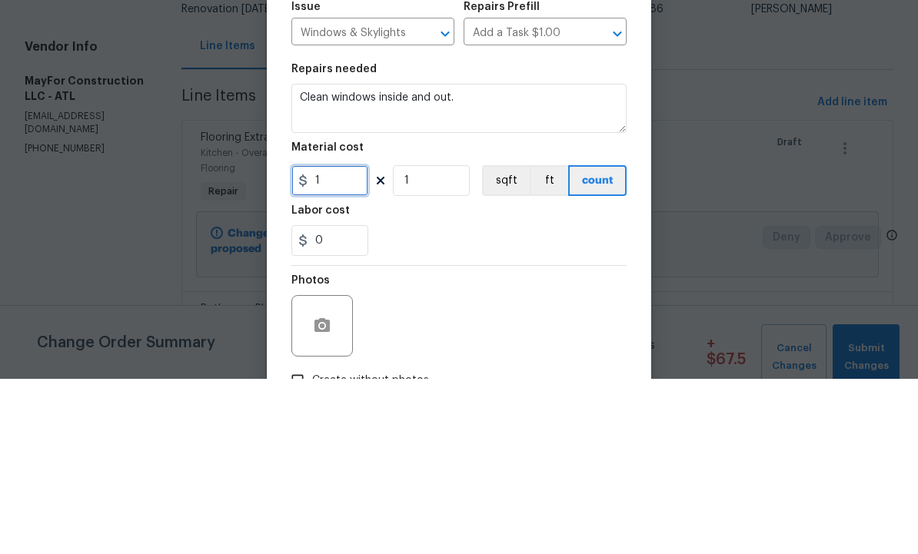
click at [337, 340] on input "1" at bounding box center [329, 355] width 77 height 31
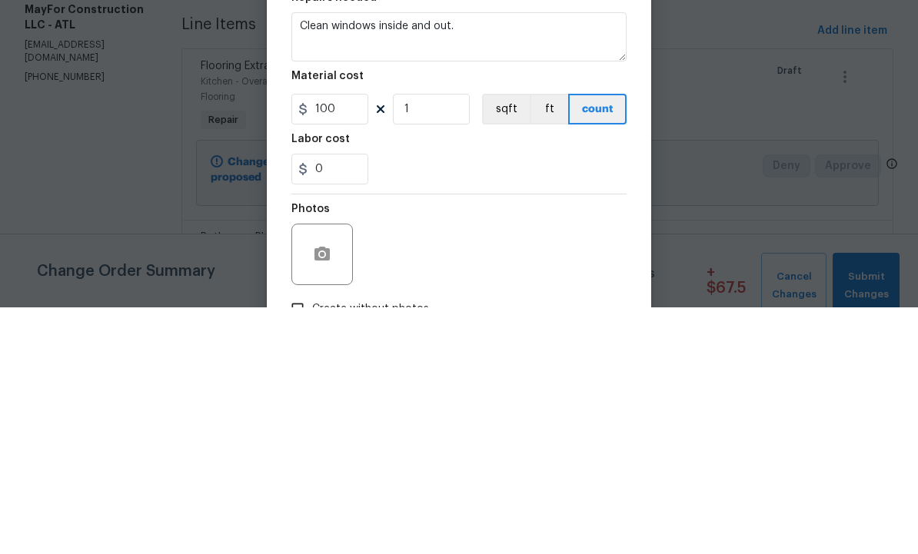
scroll to position [51, 0]
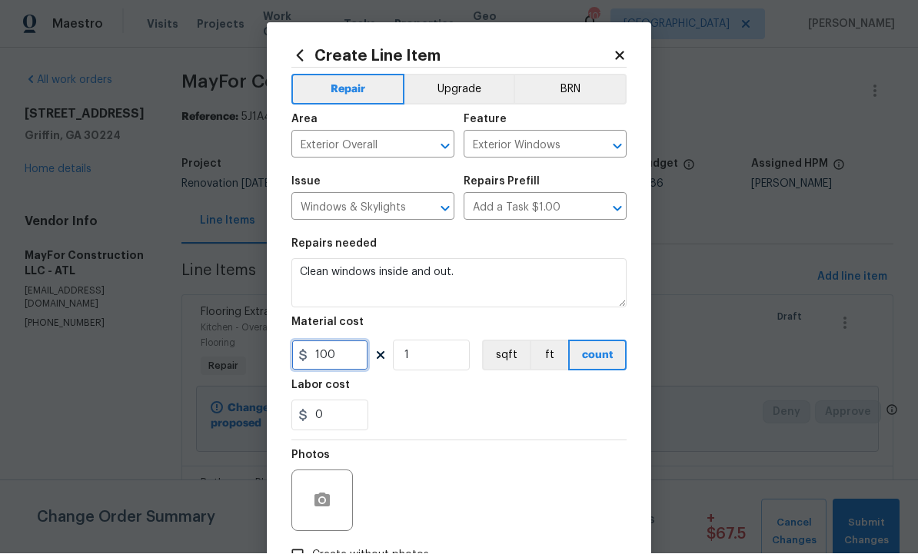
type input "100"
click at [316, 493] on button "button" at bounding box center [322, 501] width 37 height 37
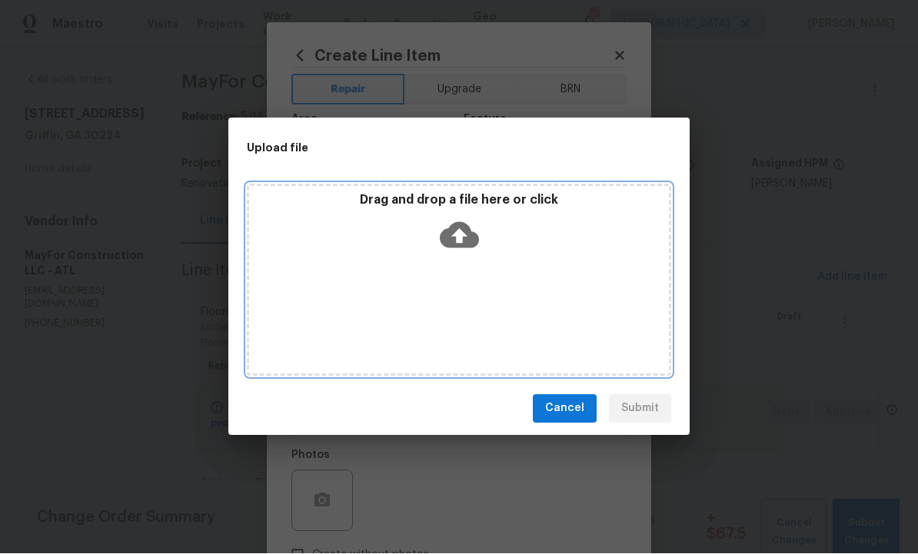
click at [458, 234] on icon at bounding box center [459, 235] width 39 height 39
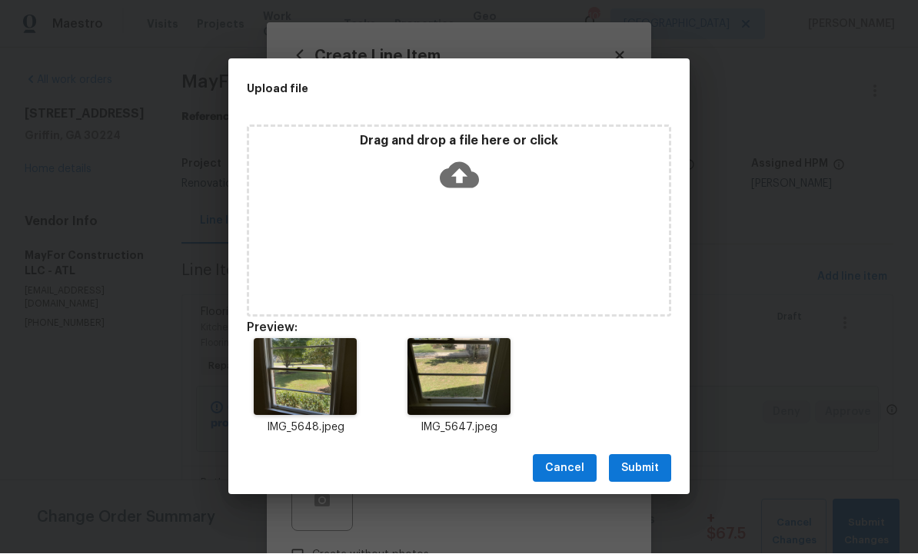
click at [652, 470] on span "Submit" at bounding box center [640, 469] width 38 height 19
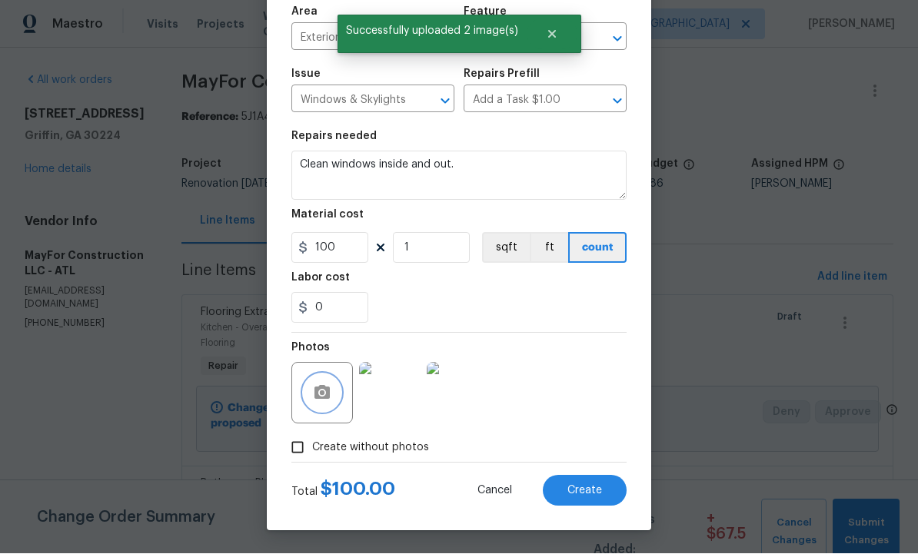
scroll to position [111, 0]
click at [581, 489] on span "Create" at bounding box center [584, 492] width 35 height 12
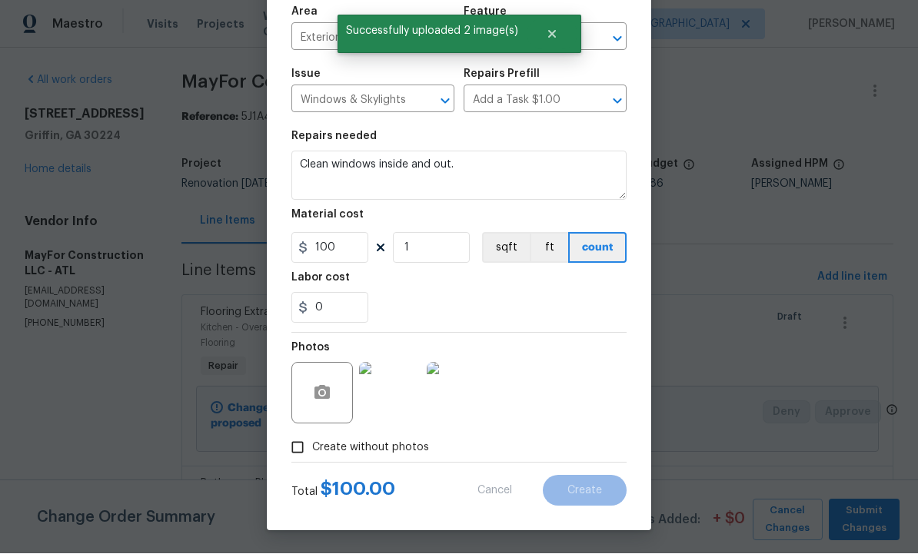
scroll to position [0, 0]
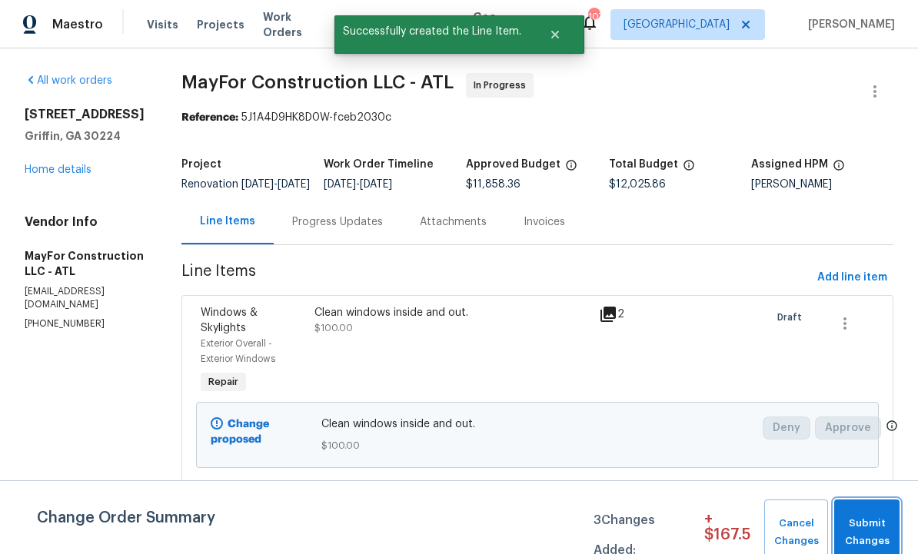
click at [865, 526] on span "Submit Changes" at bounding box center [867, 532] width 50 height 35
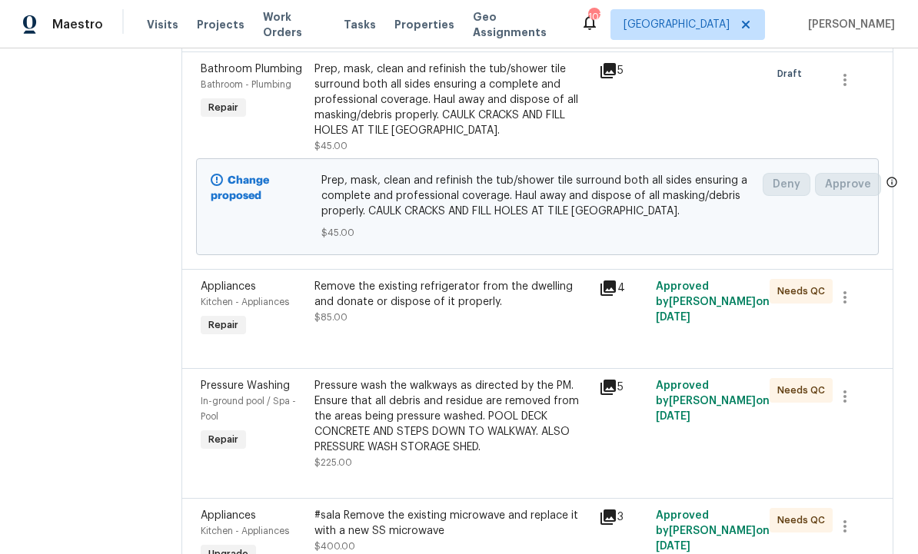
scroll to position [570, 0]
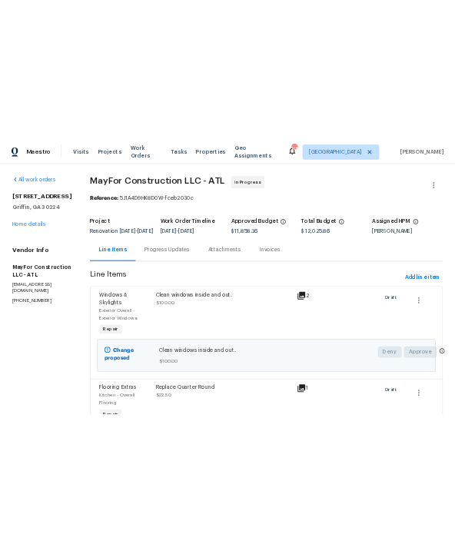
scroll to position [549, 0]
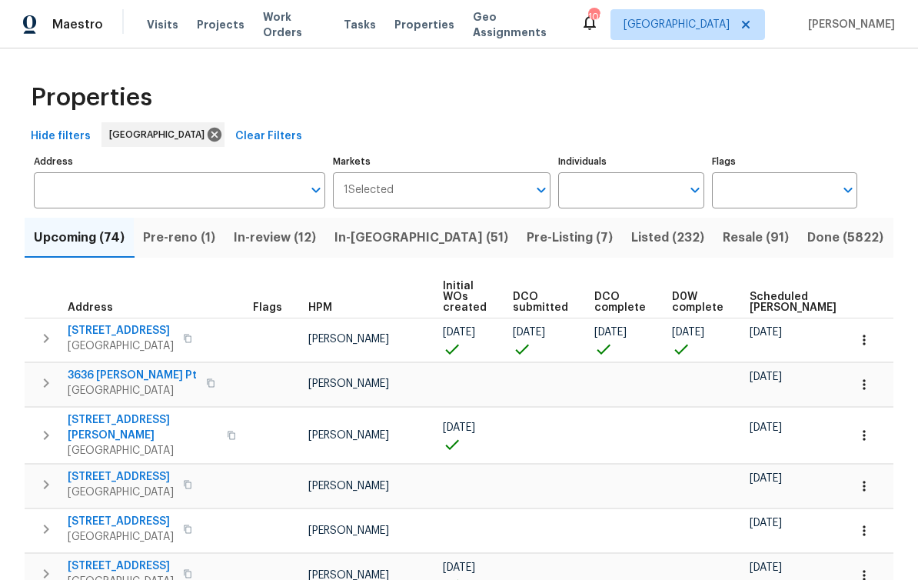
click at [684, 188] on button "Open" at bounding box center [695, 190] width 22 height 22
type input "wesley"
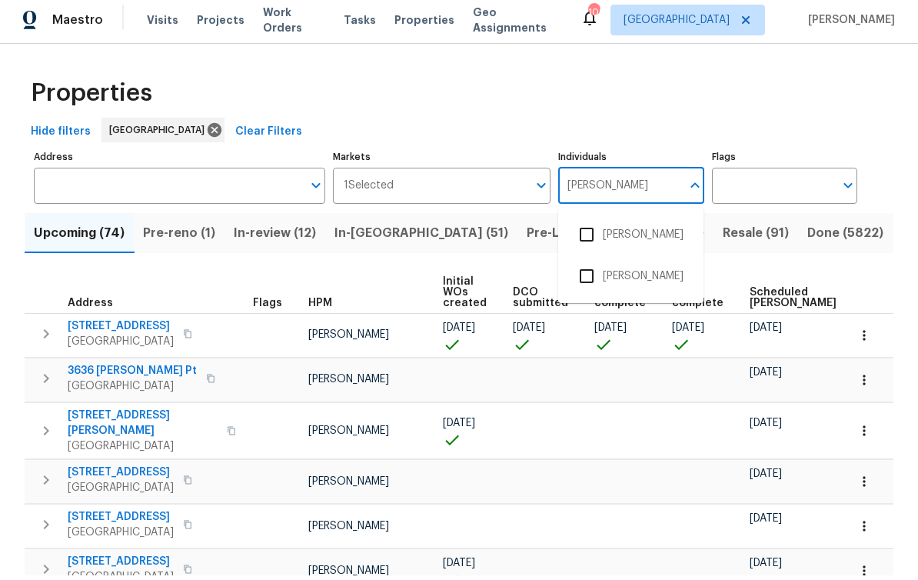
click at [591, 237] on input "checkbox" at bounding box center [586, 239] width 32 height 32
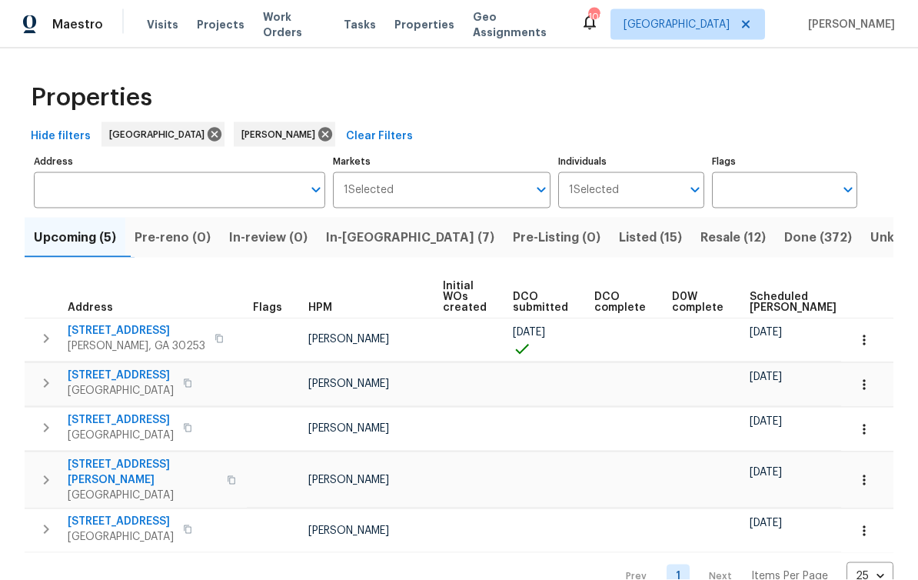
scroll to position [24, 0]
click at [374, 227] on span "In-reno (7)" at bounding box center [410, 238] width 168 height 22
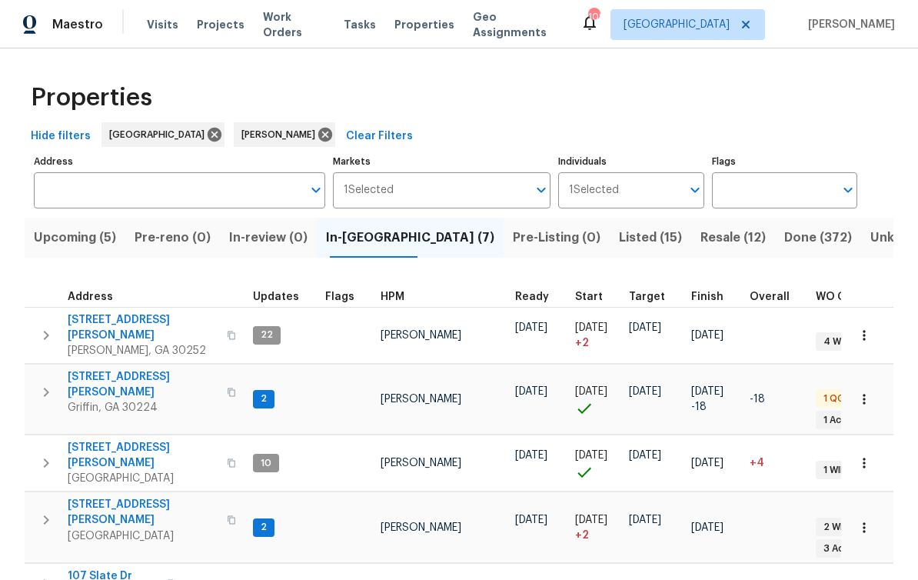
scroll to position [12, 0]
click at [98, 369] on span "[STREET_ADDRESS][PERSON_NAME]" at bounding box center [143, 384] width 150 height 31
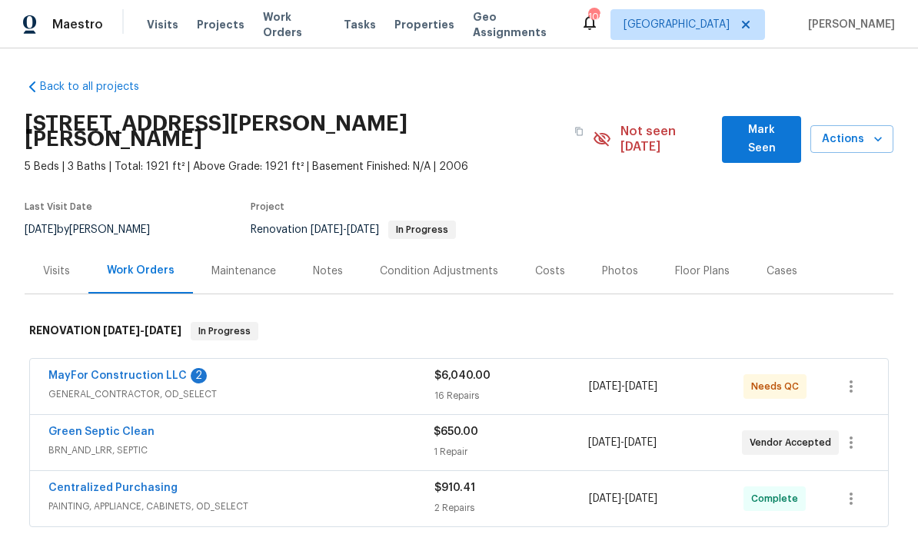
scroll to position [19, 0]
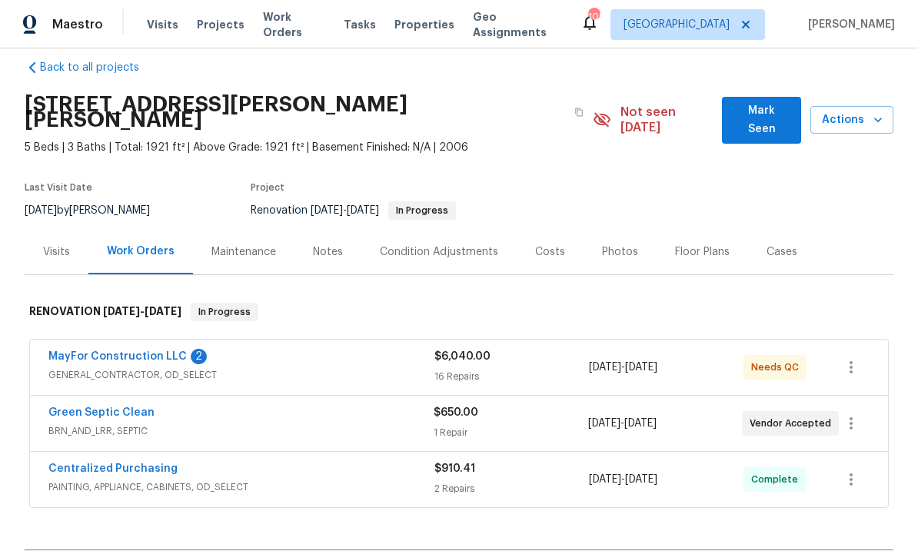
click at [424, 244] on div "Condition Adjustments" at bounding box center [439, 251] width 118 height 15
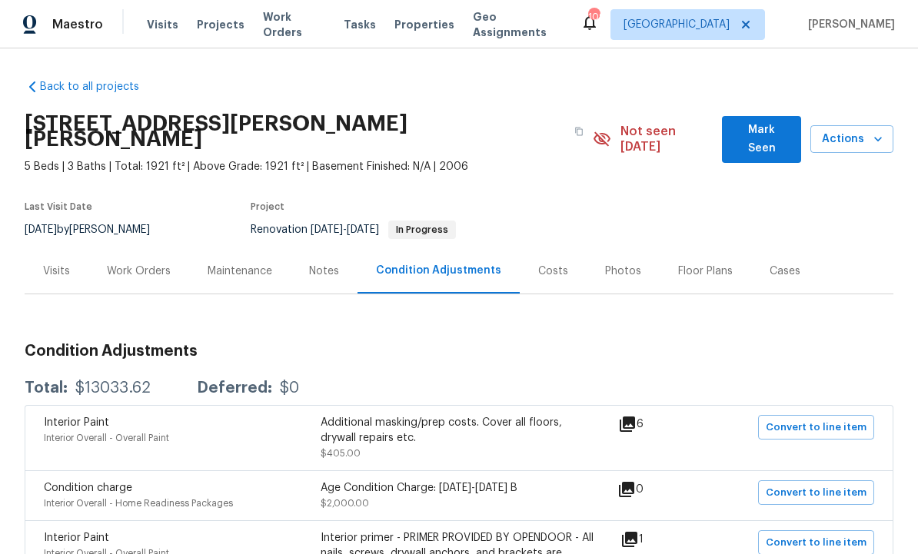
click at [317, 264] on div "Notes" at bounding box center [324, 271] width 30 height 15
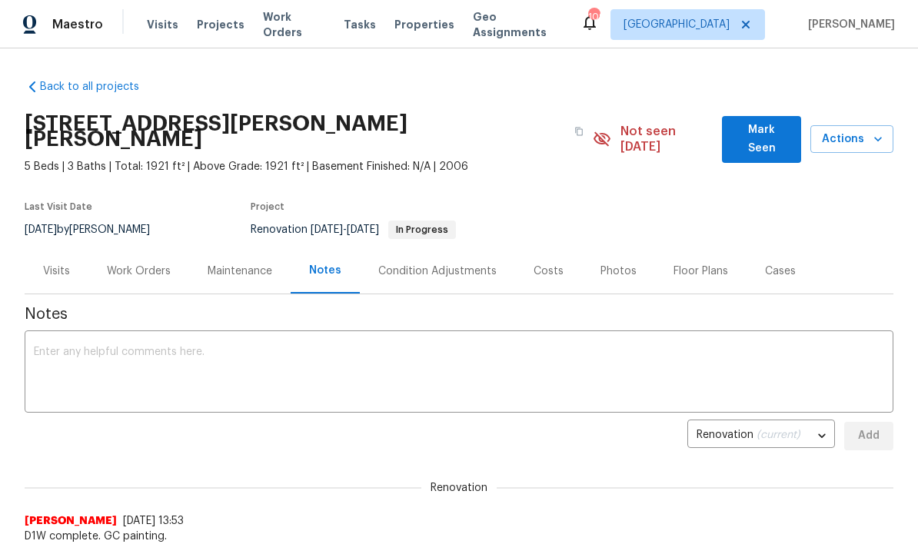
click at [428, 264] on div "Condition Adjustments" at bounding box center [437, 271] width 118 height 15
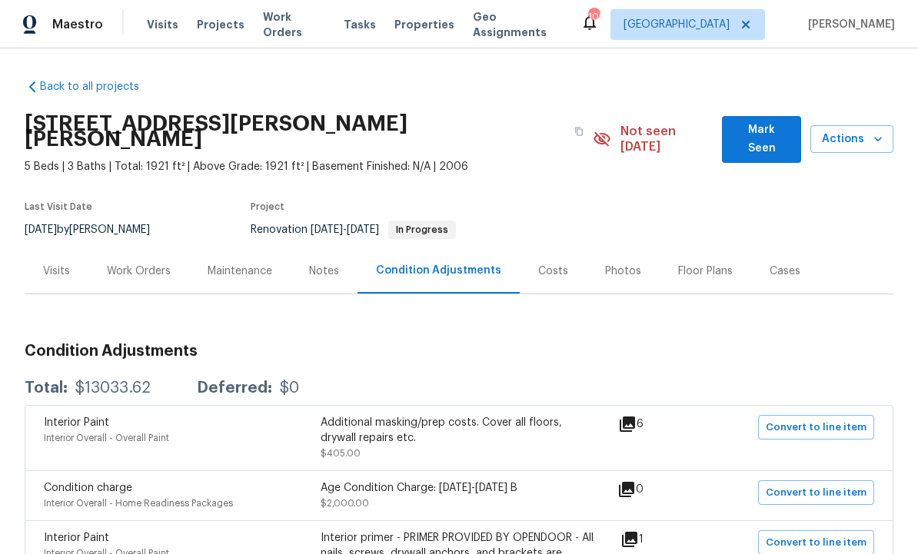
click at [239, 264] on div "Maintenance" at bounding box center [240, 271] width 65 height 15
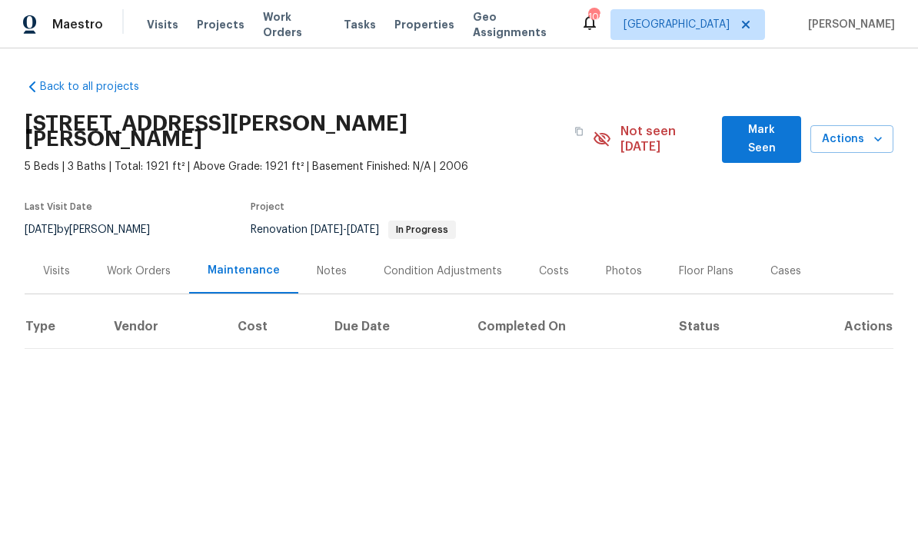
click at [330, 264] on div "Notes" at bounding box center [332, 271] width 30 height 15
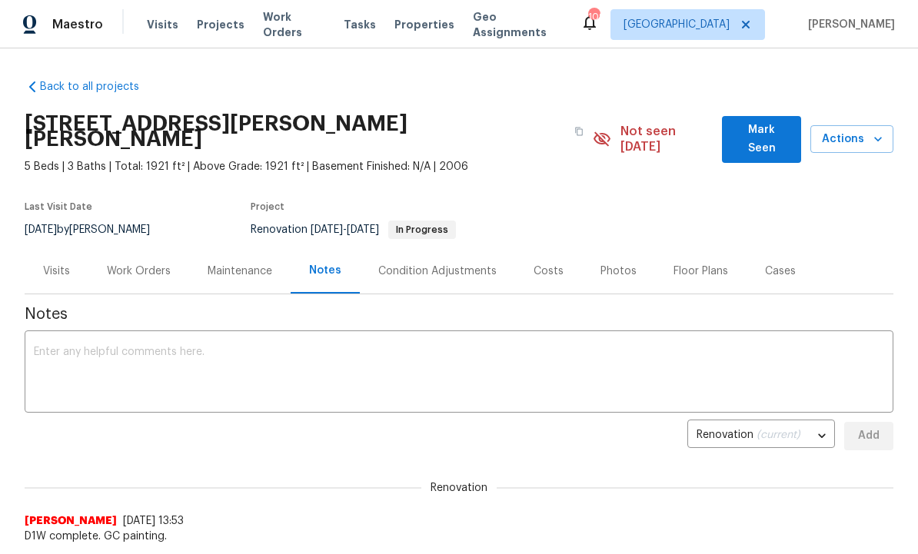
click at [154, 264] on div "Work Orders" at bounding box center [139, 271] width 64 height 15
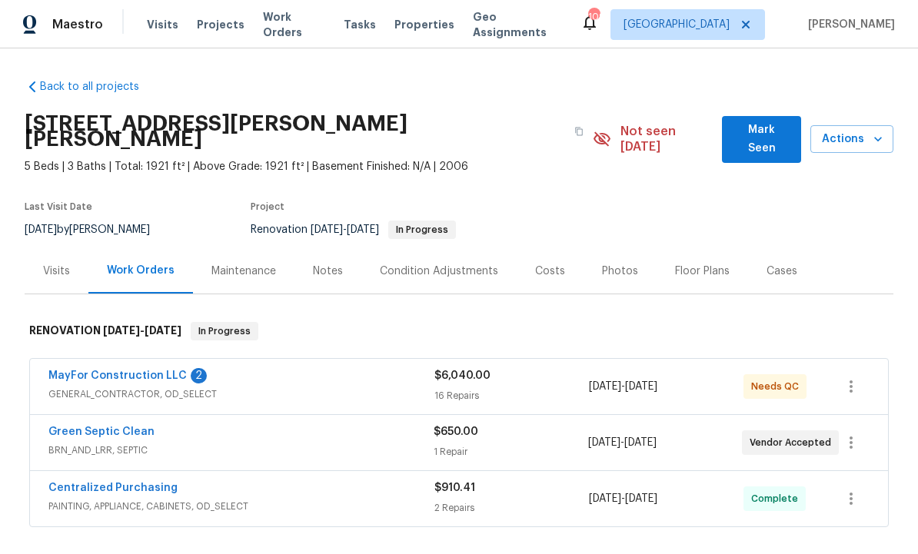
click at [126, 370] on link "MayFor Construction LLC" at bounding box center [117, 375] width 138 height 11
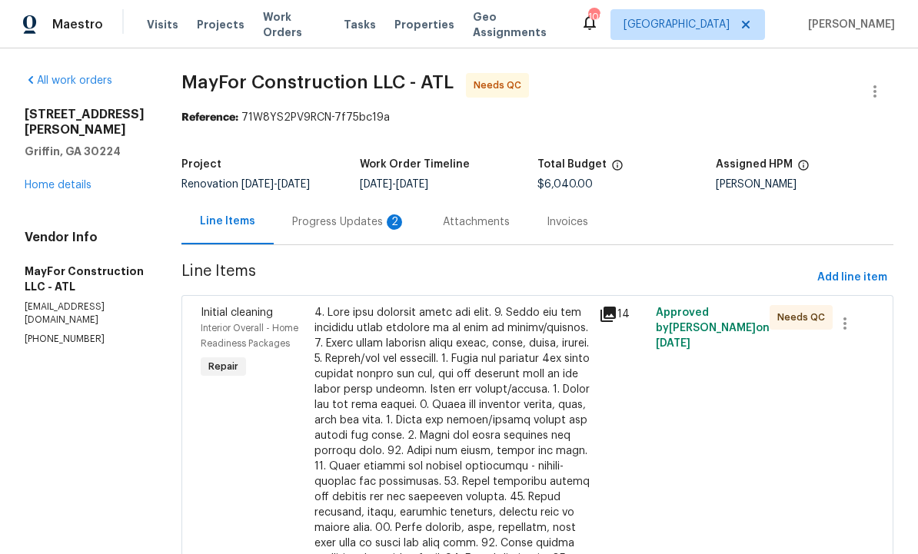
click at [362, 220] on div "Progress Updates 2" at bounding box center [349, 221] width 114 height 15
